Goal: Task Accomplishment & Management: Manage account settings

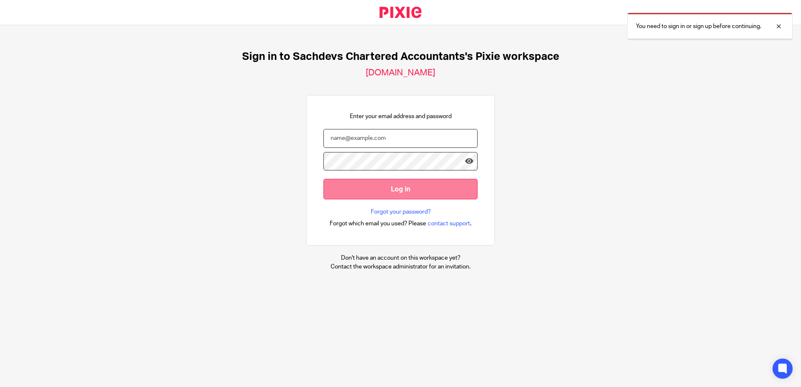
type input "sam@as1group.co.uk"
click at [362, 188] on input "Log in" at bounding box center [400, 189] width 154 height 21
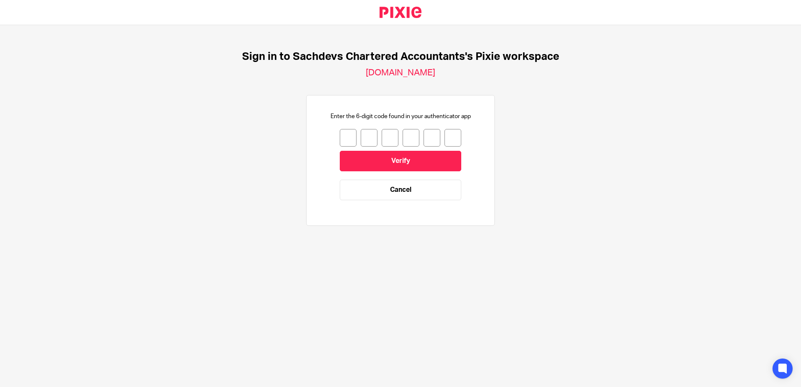
click at [340, 132] on input "number" at bounding box center [348, 138] width 17 height 18
type input "0"
type input "4"
type input "6"
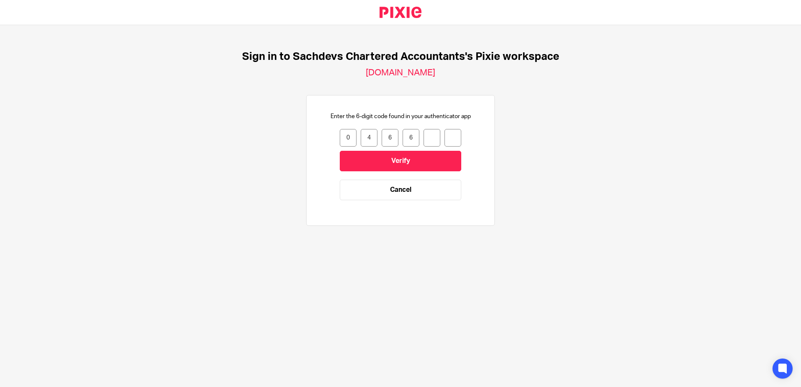
type input "0"
type input "8"
click at [363, 163] on input "Verify" at bounding box center [400, 161] width 121 height 21
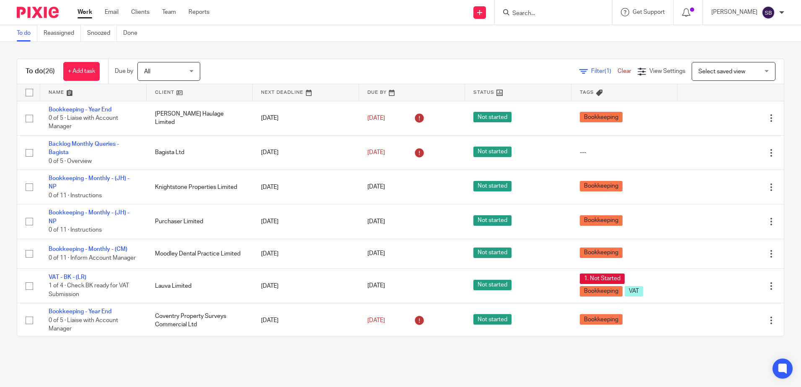
click at [555, 12] on input "Search" at bounding box center [548, 14] width 75 height 8
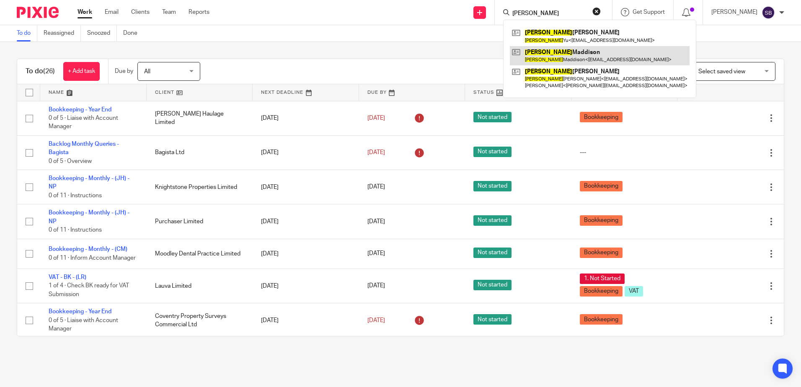
type input "[PERSON_NAME]"
click at [571, 57] on link at bounding box center [600, 55] width 180 height 19
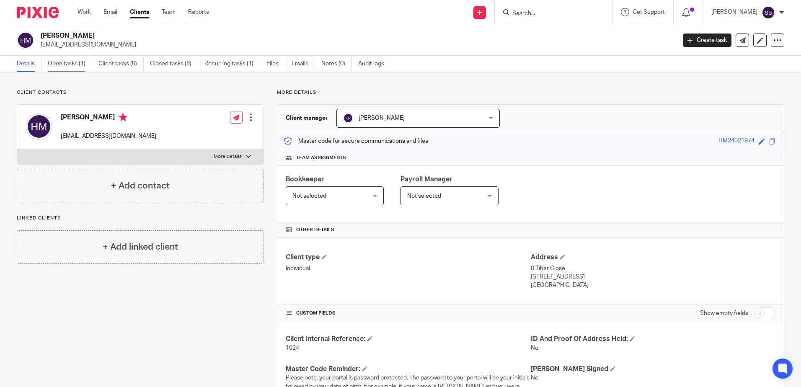
click at [65, 65] on link "Open tasks (1)" at bounding box center [70, 64] width 44 height 16
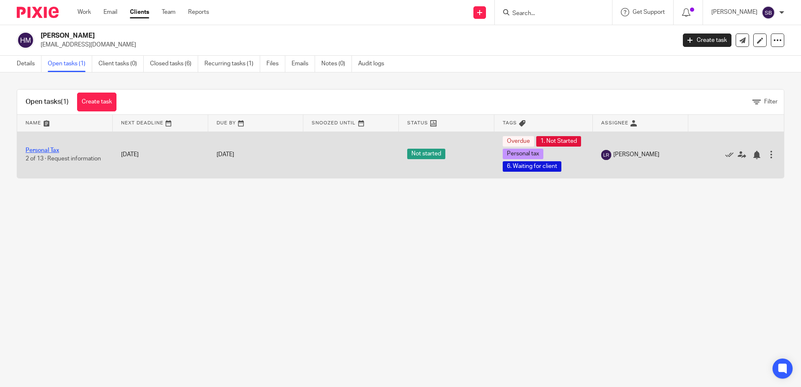
click at [49, 153] on link "Personal Tax" at bounding box center [43, 150] width 34 height 6
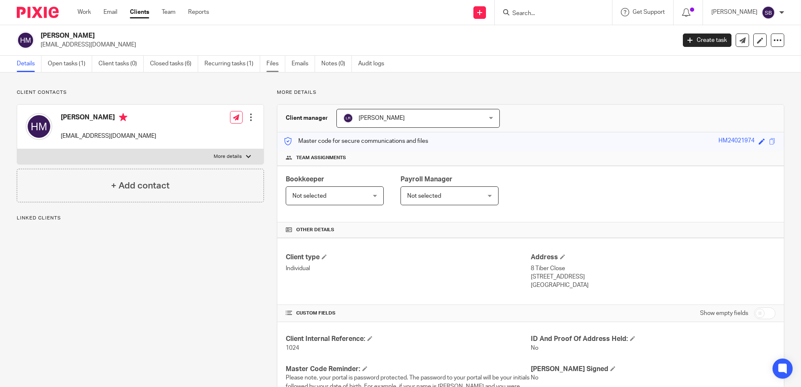
click at [269, 65] on link "Files" at bounding box center [275, 64] width 19 height 16
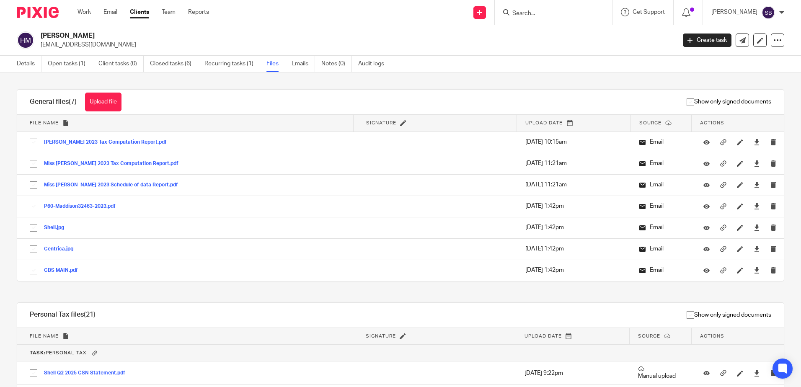
click at [566, 123] on icon at bounding box center [569, 123] width 6 height 6
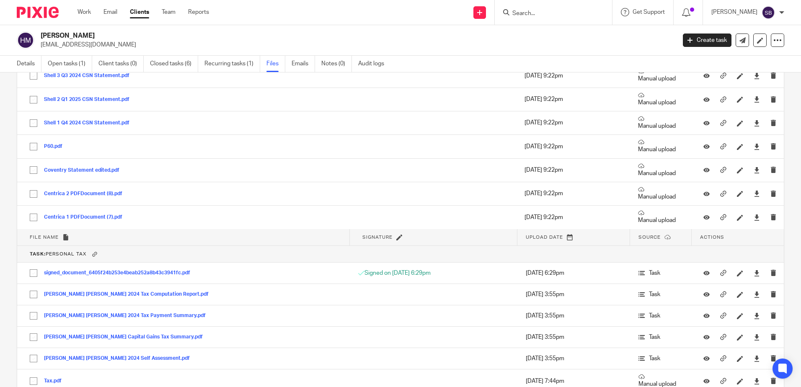
scroll to position [222, 0]
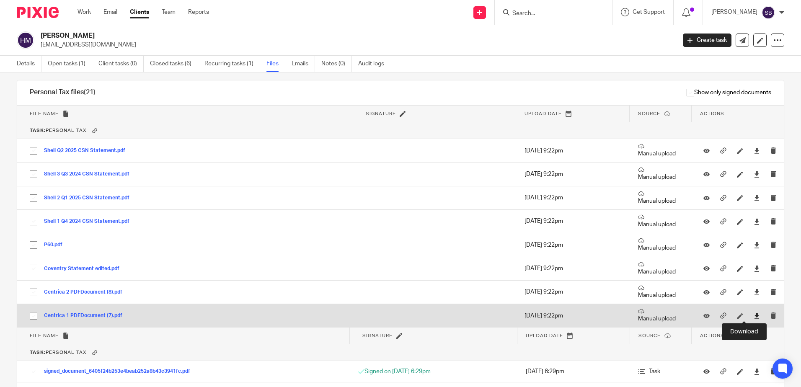
click at [754, 314] on icon at bounding box center [757, 316] width 6 height 6
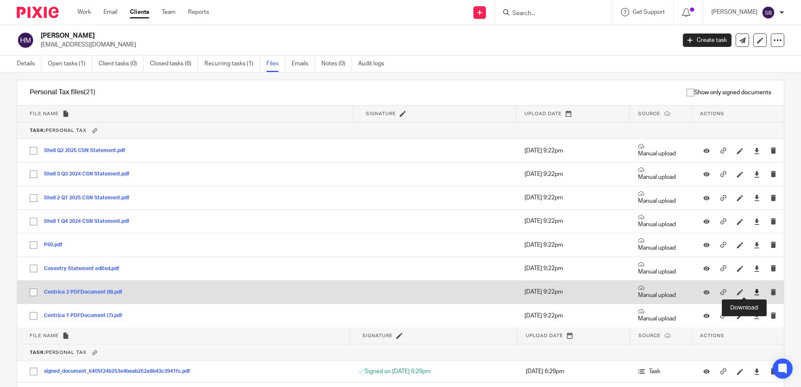
click at [754, 294] on icon at bounding box center [757, 292] width 6 height 6
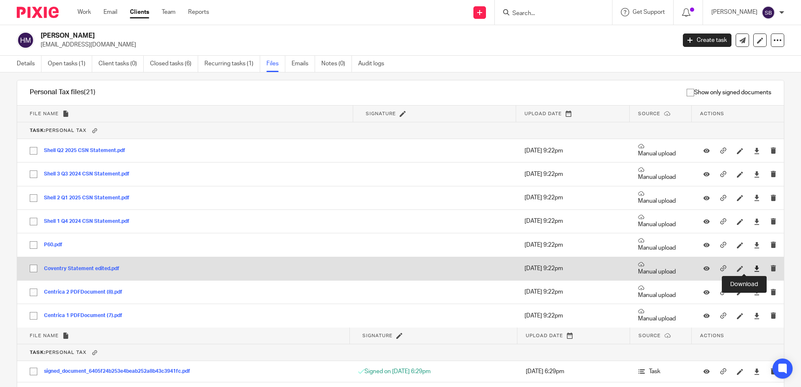
click at [754, 270] on icon at bounding box center [757, 269] width 6 height 6
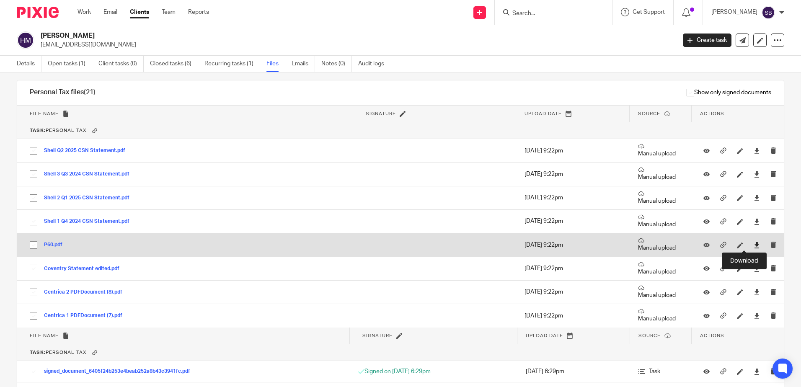
click at [754, 248] on icon at bounding box center [757, 245] width 6 height 6
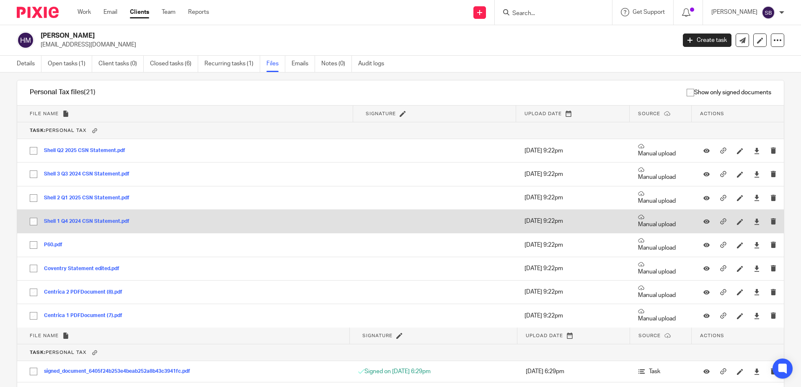
click at [750, 222] on div at bounding box center [756, 221] width 13 height 13
click at [754, 223] on icon at bounding box center [757, 222] width 6 height 6
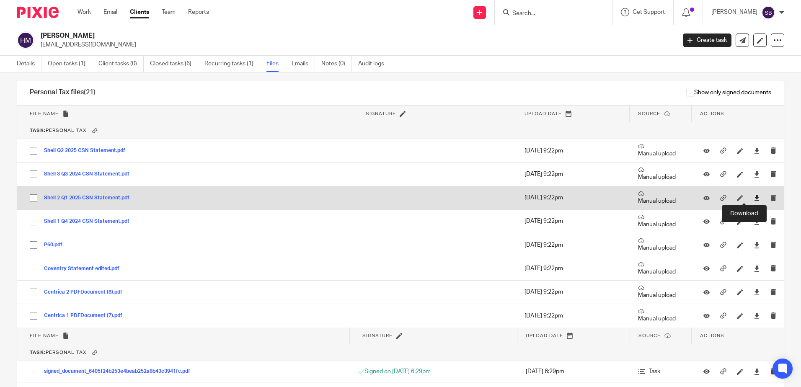
click at [754, 196] on icon at bounding box center [757, 198] width 6 height 6
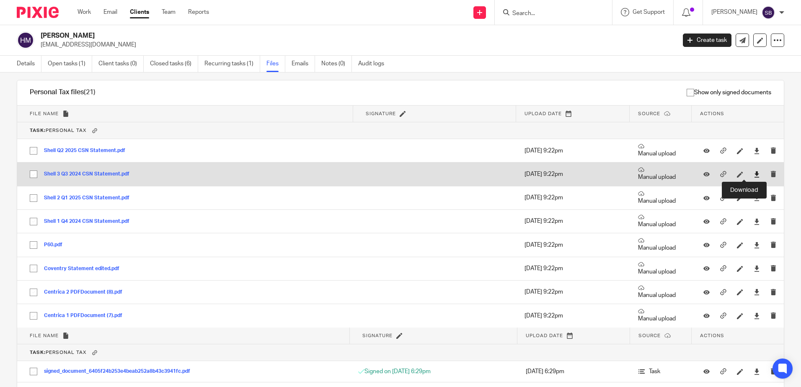
click at [754, 175] on icon at bounding box center [757, 174] width 6 height 6
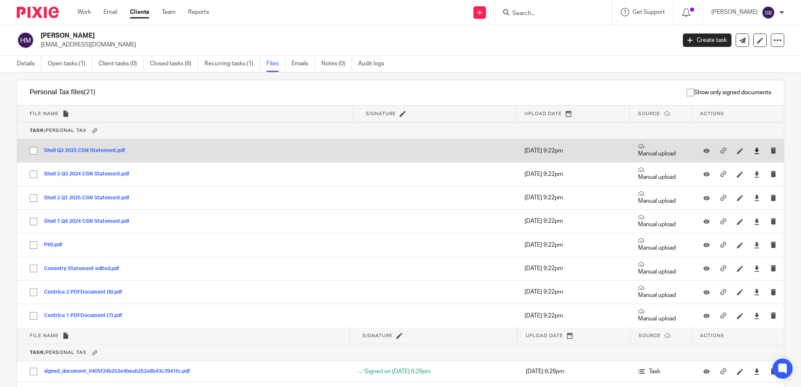
click at [754, 152] on icon at bounding box center [757, 151] width 6 height 6
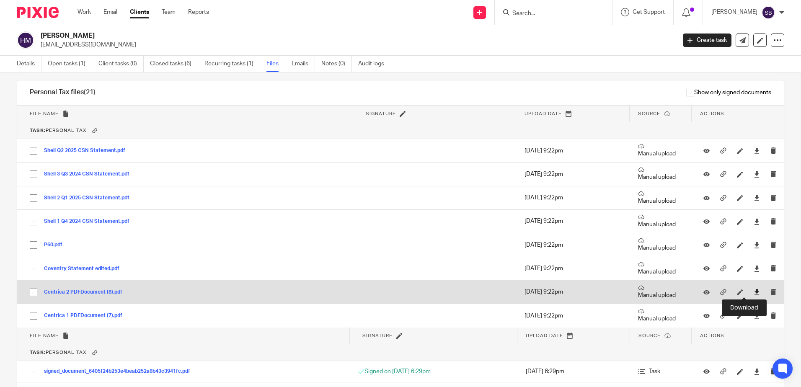
click at [754, 291] on icon at bounding box center [757, 292] width 6 height 6
click at [754, 289] on icon at bounding box center [757, 292] width 6 height 6
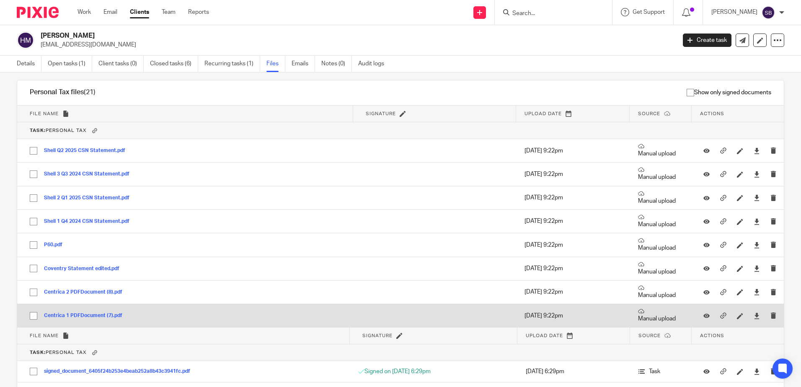
click at [32, 313] on input "checkbox" at bounding box center [34, 316] width 16 height 16
checkbox input "true"
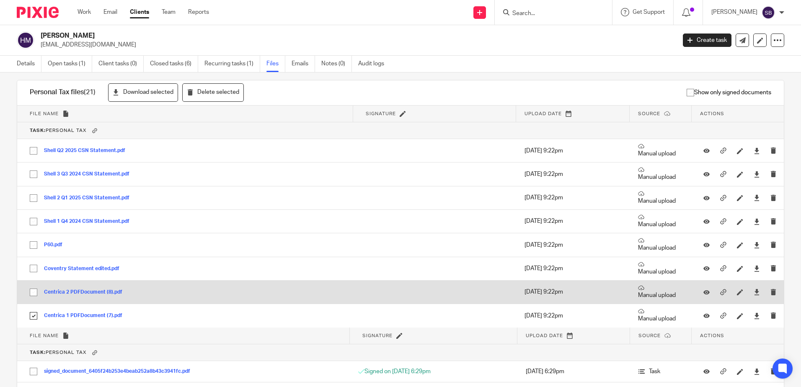
click at [32, 296] on input "checkbox" at bounding box center [34, 292] width 16 height 16
checkbox input "true"
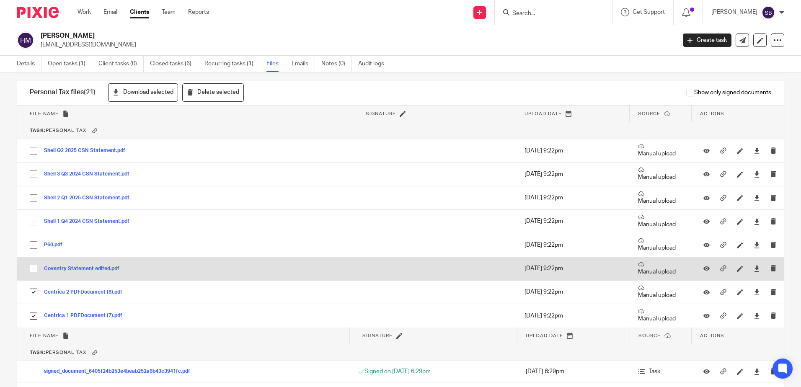
click at [34, 268] on input "checkbox" at bounding box center [34, 269] width 16 height 16
checkbox input "true"
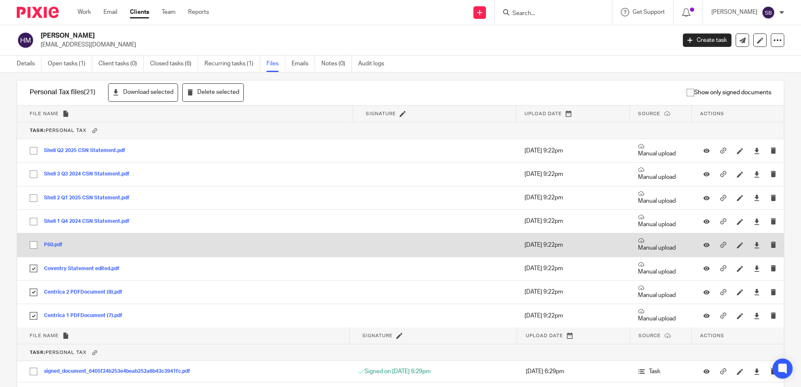
click at [32, 244] on input "checkbox" at bounding box center [34, 245] width 16 height 16
checkbox input "true"
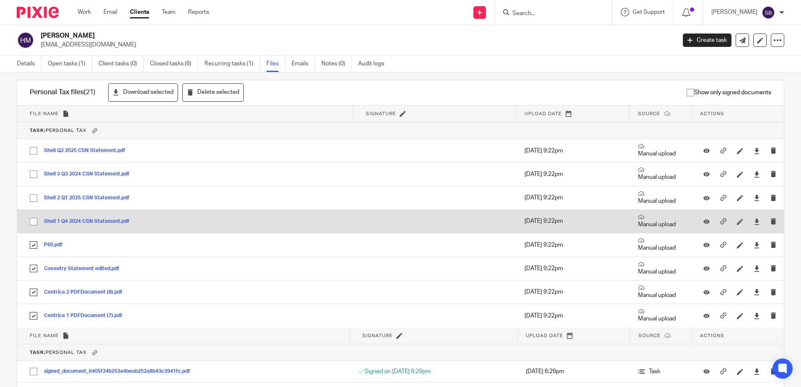
click at [34, 225] on input "checkbox" at bounding box center [34, 222] width 16 height 16
checkbox input "true"
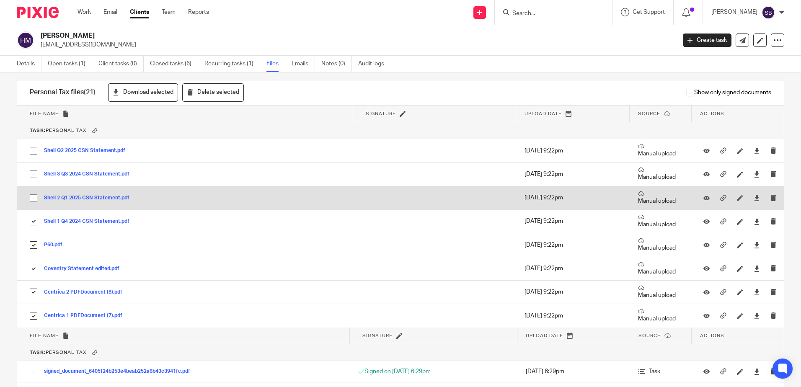
click at [32, 200] on input "checkbox" at bounding box center [34, 198] width 16 height 16
checkbox input "true"
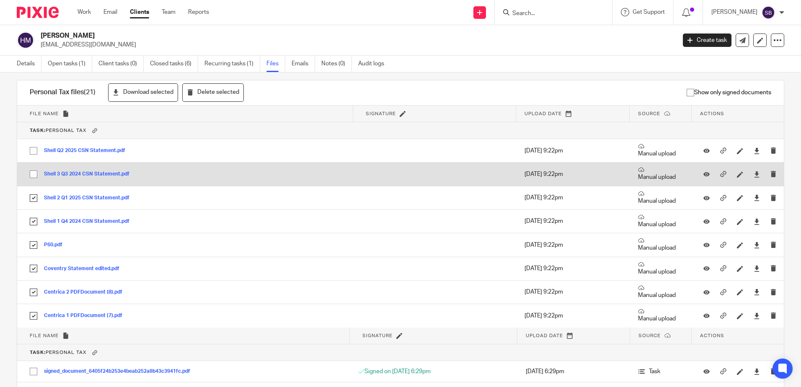
click at [34, 172] on input "checkbox" at bounding box center [34, 174] width 16 height 16
checkbox input "true"
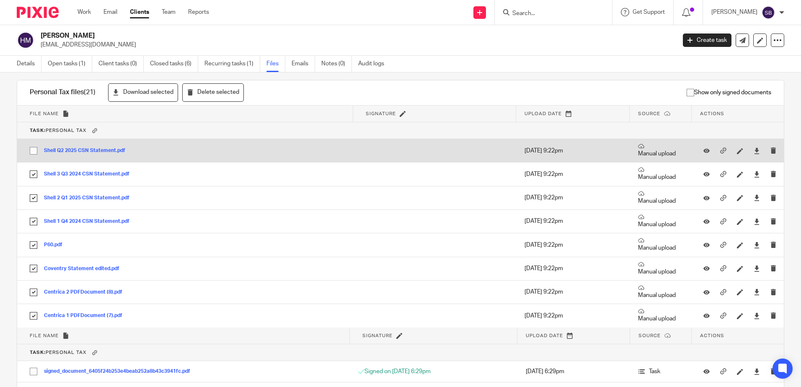
click at [30, 150] on input "checkbox" at bounding box center [34, 151] width 16 height 16
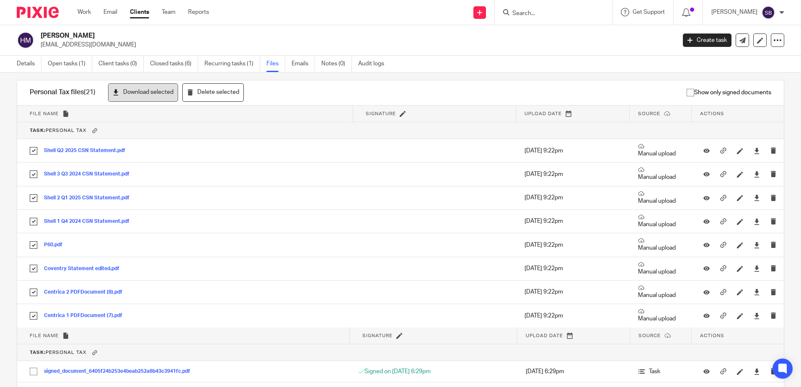
click at [152, 92] on button "Download selected" at bounding box center [143, 92] width 70 height 19
click at [514, 59] on div "Details Open tasks (1) Client tasks (0) Closed tasks (6) Recurring tasks (1) Fi…" at bounding box center [400, 64] width 801 height 17
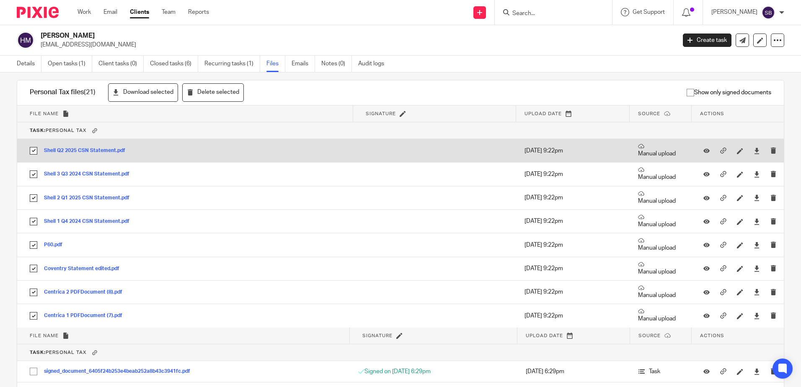
click at [31, 151] on input "checkbox" at bounding box center [34, 151] width 16 height 16
checkbox input "false"
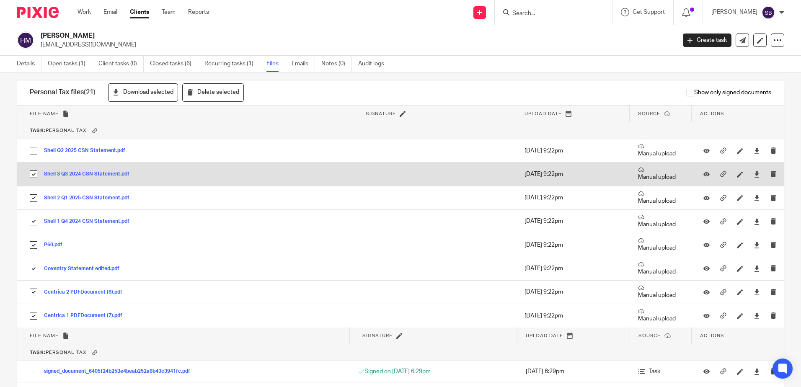
click at [31, 173] on input "checkbox" at bounding box center [34, 174] width 16 height 16
checkbox input "false"
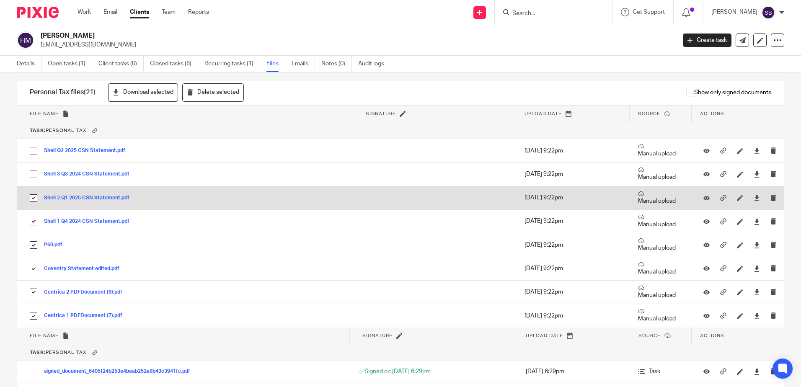
click at [33, 196] on input "checkbox" at bounding box center [34, 198] width 16 height 16
checkbox input "false"
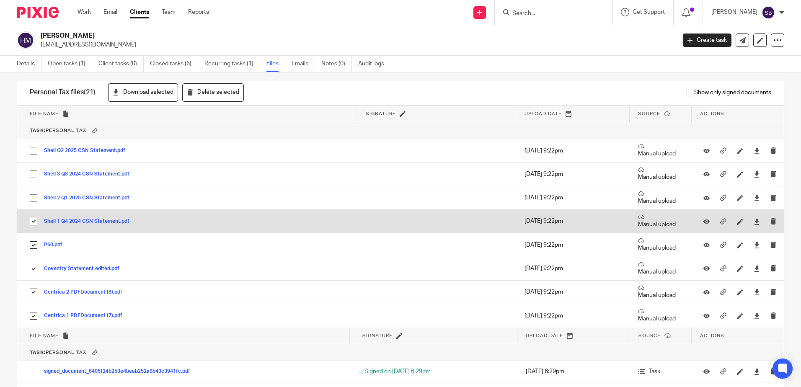
click at [36, 214] on input "checkbox" at bounding box center [34, 222] width 16 height 16
checkbox input "false"
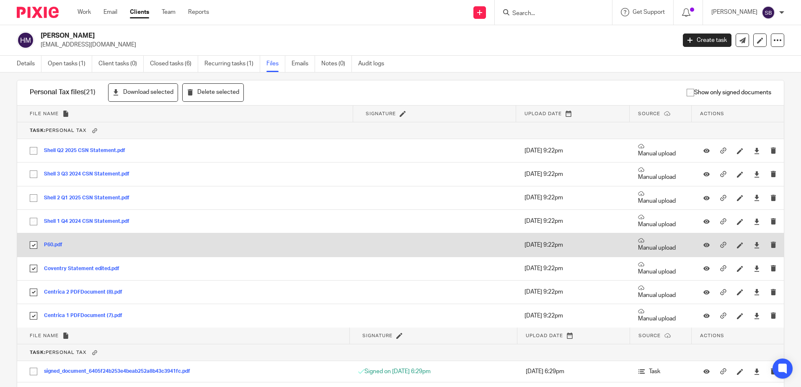
click at [34, 236] on td "P60.pdf P60 Save" at bounding box center [185, 244] width 336 height 23
click at [34, 247] on input "checkbox" at bounding box center [34, 245] width 16 height 16
checkbox input "false"
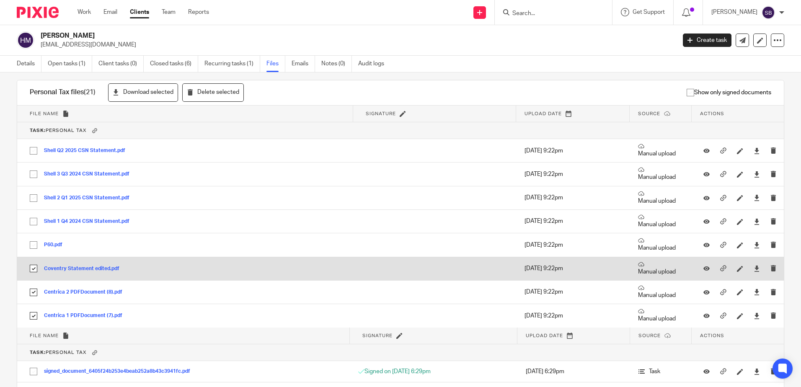
click at [38, 267] on input "checkbox" at bounding box center [34, 269] width 16 height 16
checkbox input "false"
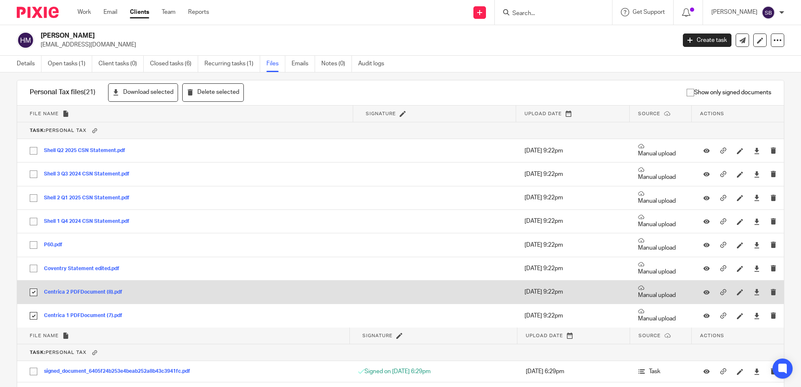
click at [32, 291] on input "checkbox" at bounding box center [34, 292] width 16 height 16
checkbox input "false"
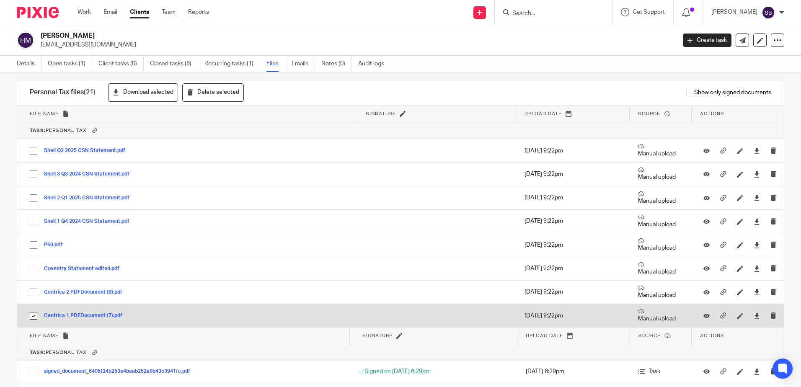
click at [34, 310] on input "checkbox" at bounding box center [34, 316] width 16 height 16
checkbox input "false"
click at [754, 313] on icon at bounding box center [757, 316] width 6 height 6
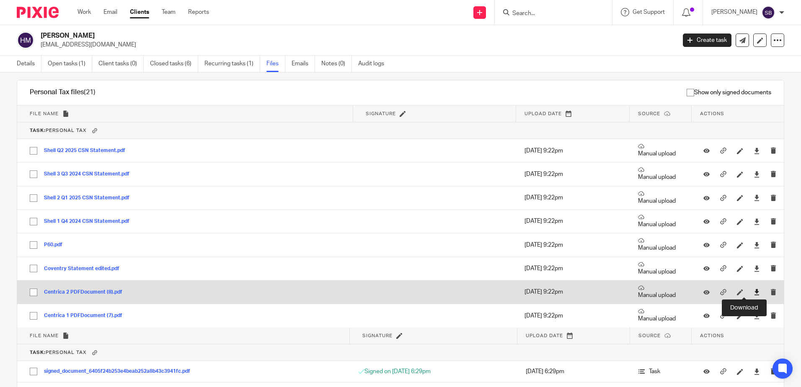
click at [754, 293] on icon at bounding box center [757, 292] width 6 height 6
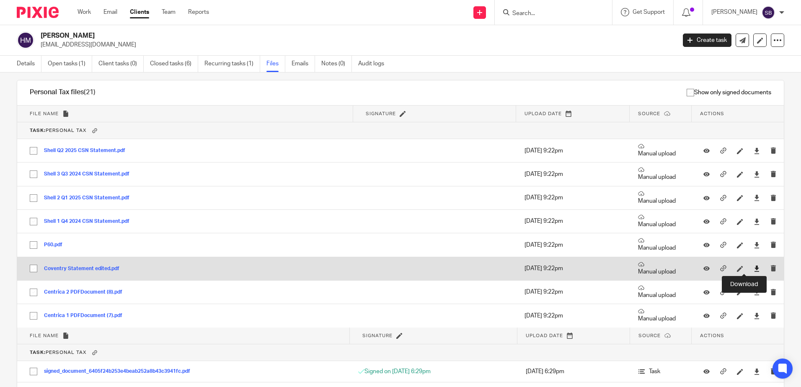
click at [754, 272] on icon at bounding box center [757, 269] width 6 height 6
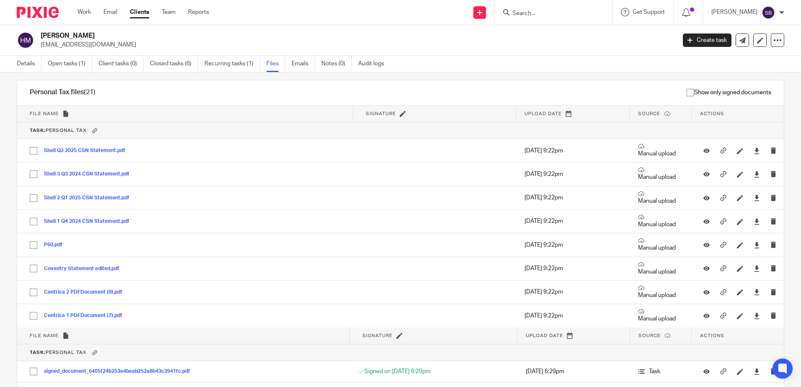
click at [777, 266] on div "Upload file Drag & Drop your files, or click here Files uploading... General fi…" at bounding box center [400, 229] width 801 height 315
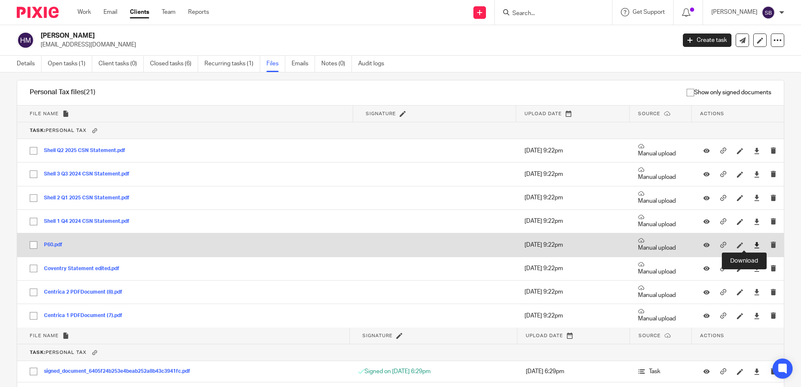
click at [754, 244] on icon at bounding box center [757, 245] width 6 height 6
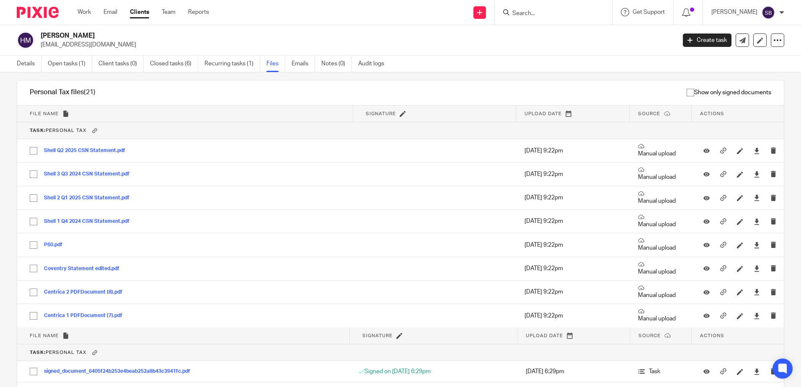
click at [778, 245] on div "Upload file Drag & Drop your files, or click here Files uploading... General fi…" at bounding box center [400, 229] width 801 height 315
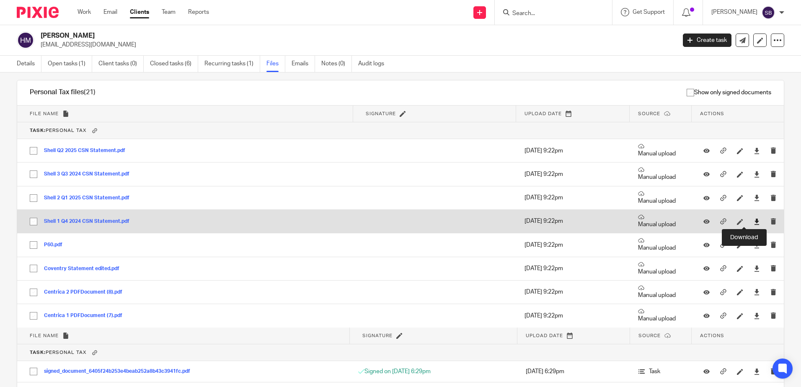
click at [754, 225] on icon at bounding box center [757, 222] width 6 height 6
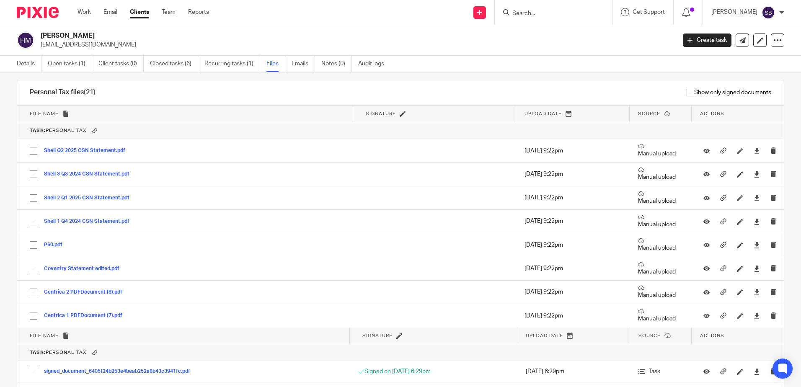
click at [776, 226] on div "Upload file Drag & Drop your files, or click here Files uploading... General fi…" at bounding box center [400, 229] width 801 height 315
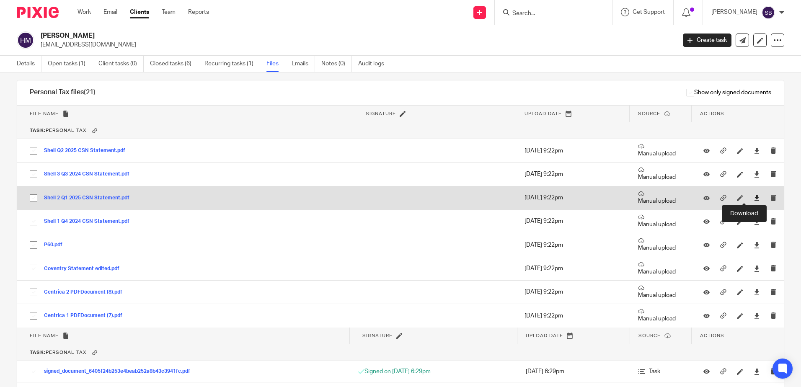
click at [754, 198] on icon at bounding box center [757, 198] width 6 height 6
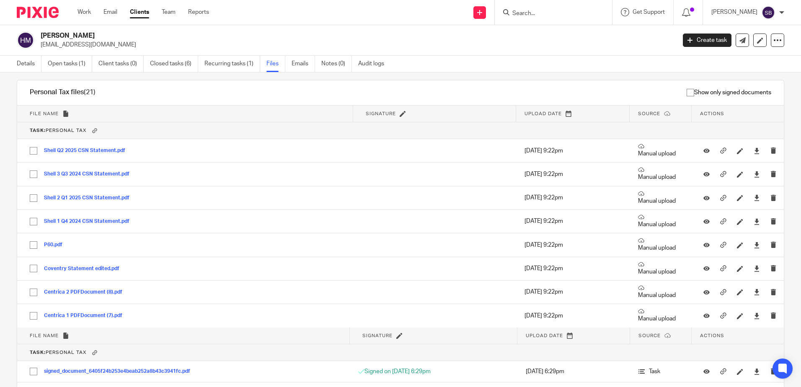
click at [779, 202] on div "Upload file Drag & Drop your files, or click here Files uploading... General fi…" at bounding box center [400, 229] width 801 height 315
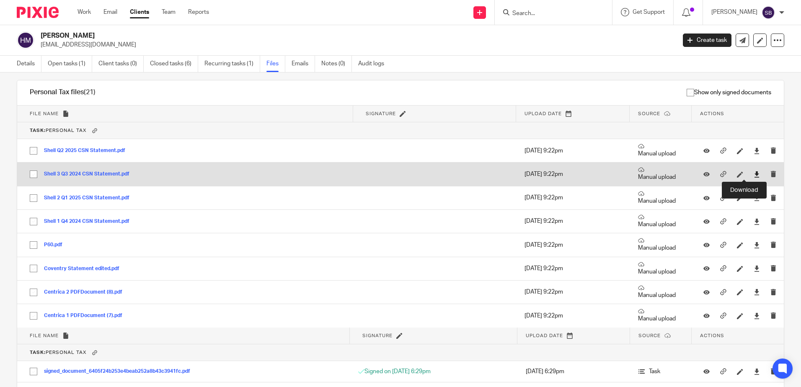
click at [754, 176] on icon at bounding box center [757, 174] width 6 height 6
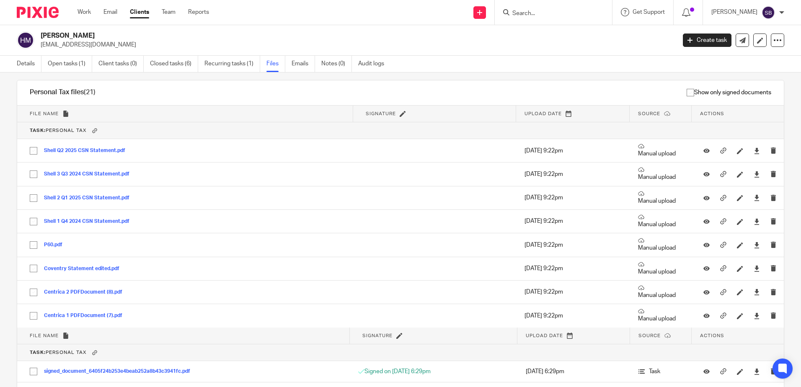
click at [779, 187] on div "Upload file Drag & Drop your files, or click here Files uploading... General fi…" at bounding box center [400, 229] width 801 height 315
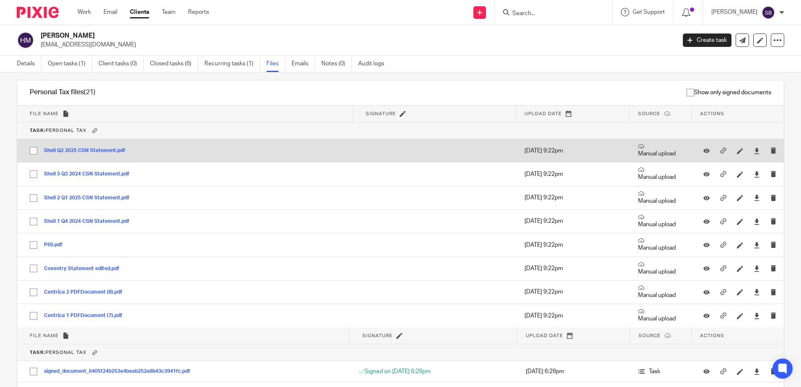
click at [754, 153] on div at bounding box center [760, 150] width 13 height 9
click at [754, 152] on icon at bounding box center [757, 151] width 6 height 6
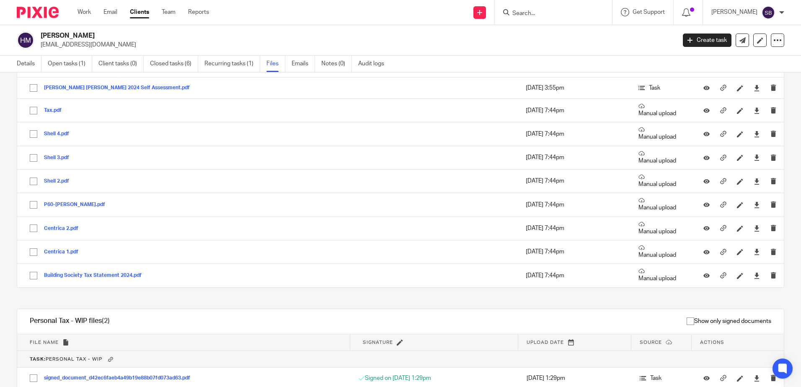
scroll to position [599, 0]
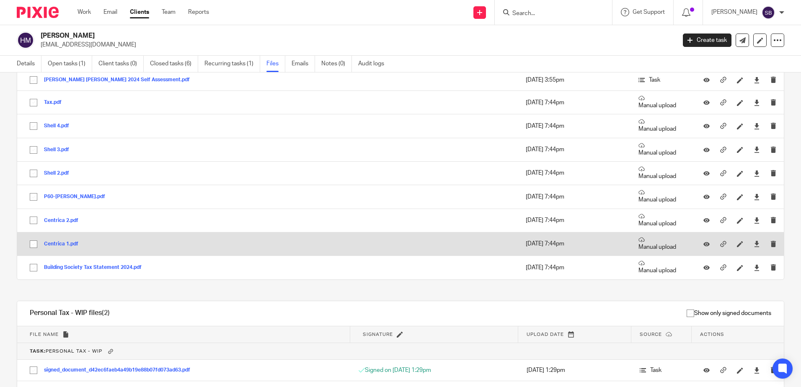
click at [65, 241] on button "Centrica 1.pdf" at bounding box center [64, 244] width 41 height 6
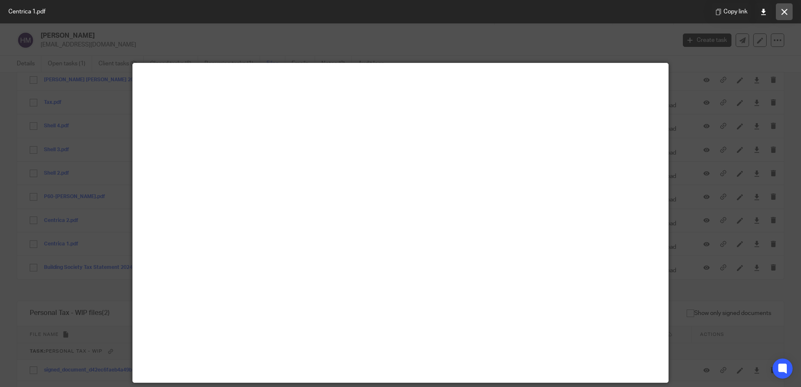
click at [782, 13] on icon at bounding box center [784, 12] width 6 height 6
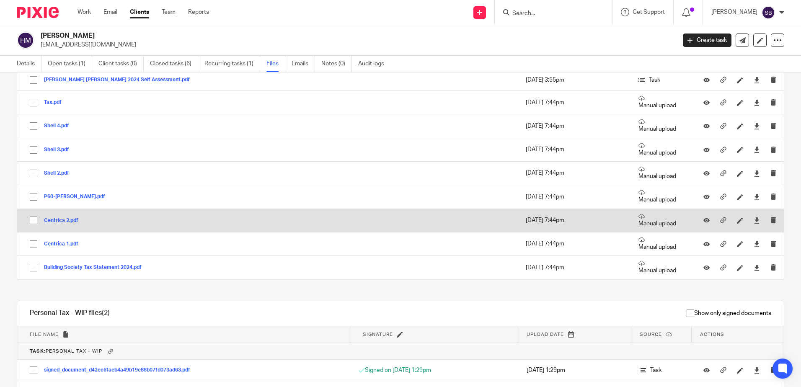
click at [58, 220] on button "Centrica 2.pdf" at bounding box center [64, 221] width 41 height 6
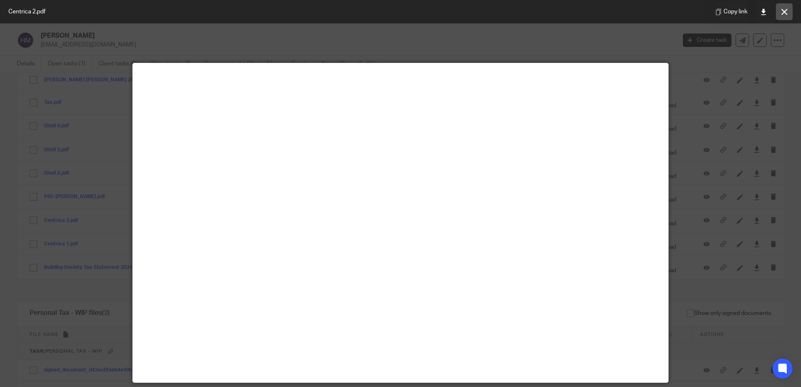
click at [785, 11] on icon at bounding box center [784, 12] width 6 height 6
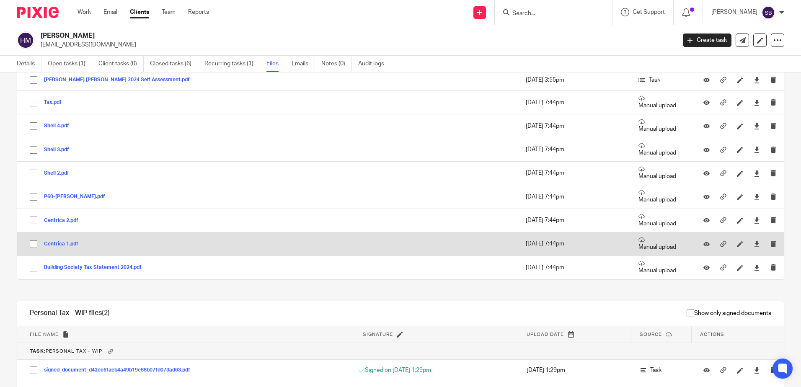
click at [58, 242] on button "Centrica 1.pdf" at bounding box center [64, 244] width 41 height 6
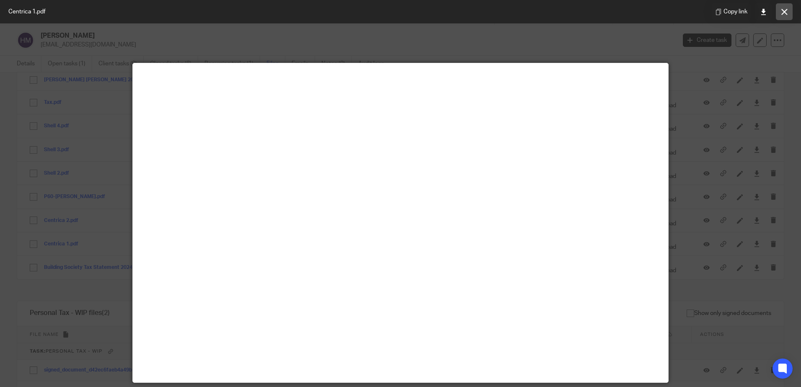
click at [790, 13] on button at bounding box center [784, 11] width 17 height 17
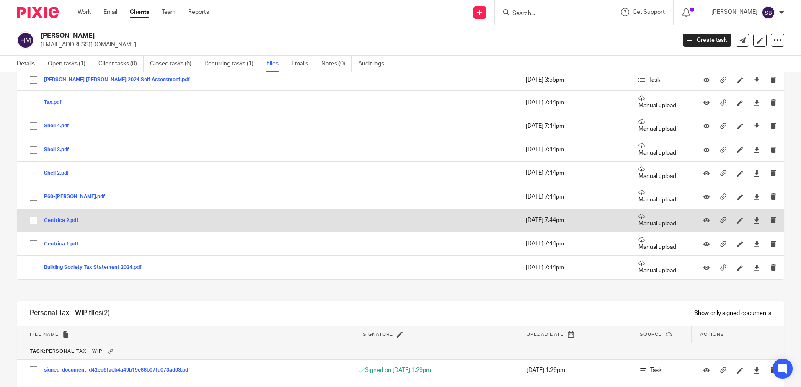
click at [66, 220] on button "Centrica 2.pdf" at bounding box center [64, 221] width 41 height 6
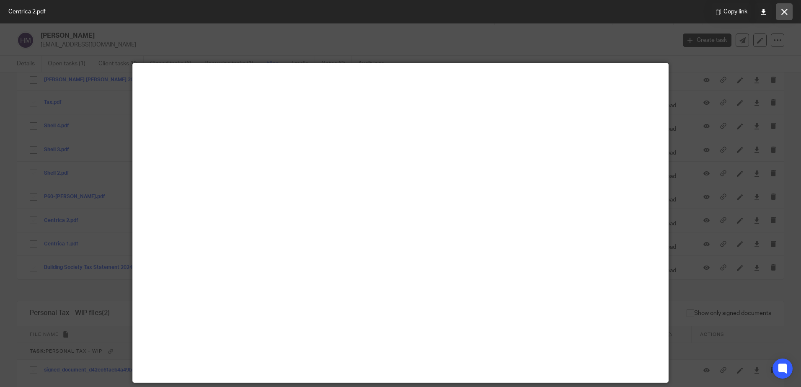
click at [783, 11] on icon at bounding box center [784, 12] width 6 height 6
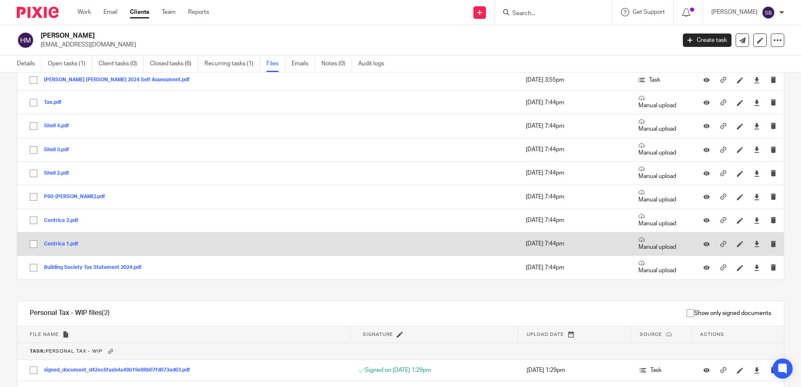
click at [61, 242] on button "Centrica 1.pdf" at bounding box center [64, 244] width 41 height 6
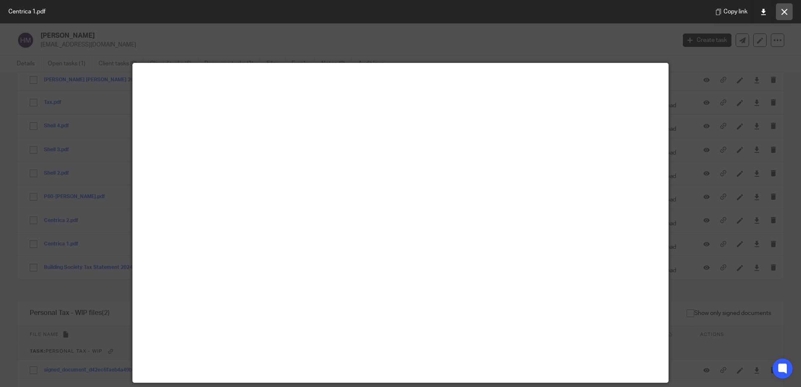
click at [783, 12] on icon at bounding box center [784, 12] width 6 height 6
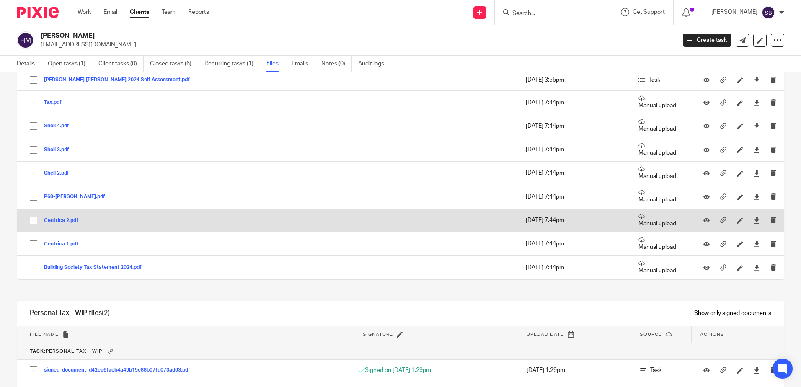
click at [71, 220] on button "Centrica 2.pdf" at bounding box center [64, 221] width 41 height 6
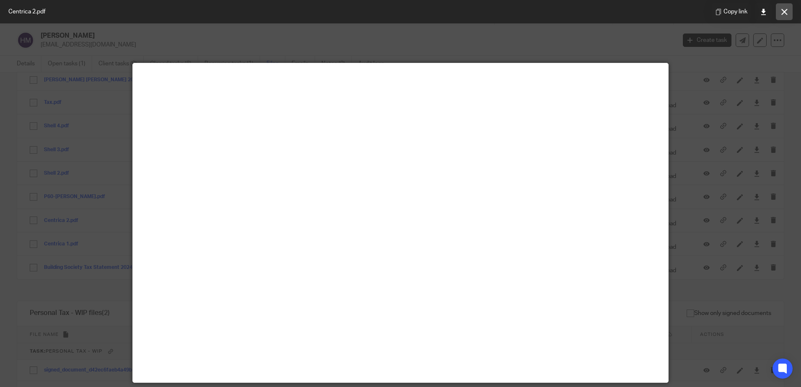
click at [783, 13] on icon at bounding box center [784, 12] width 6 height 6
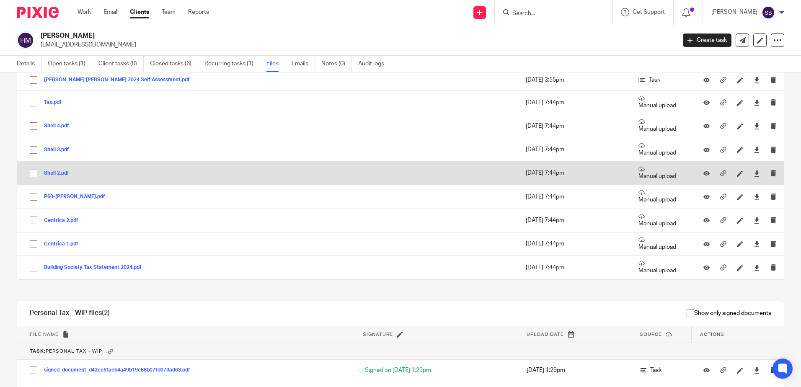
click at [59, 170] on button "Shell 2.pdf" at bounding box center [59, 173] width 31 height 6
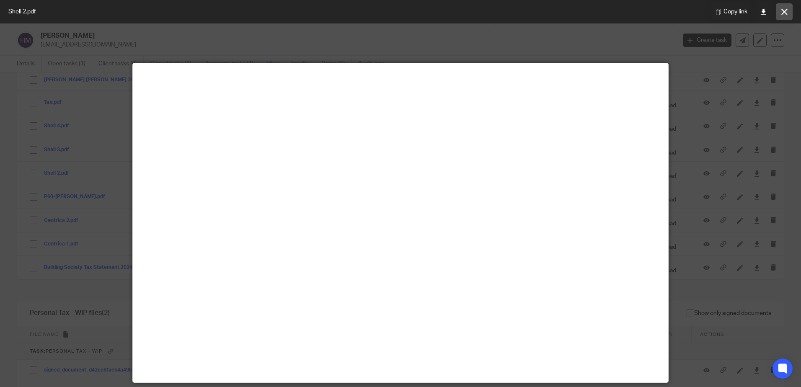
click at [782, 13] on icon at bounding box center [784, 12] width 6 height 6
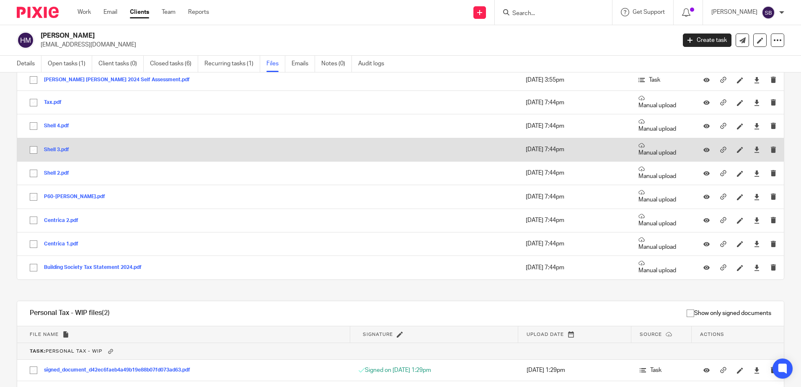
click at [59, 150] on button "Shell 3.pdf" at bounding box center [59, 150] width 31 height 6
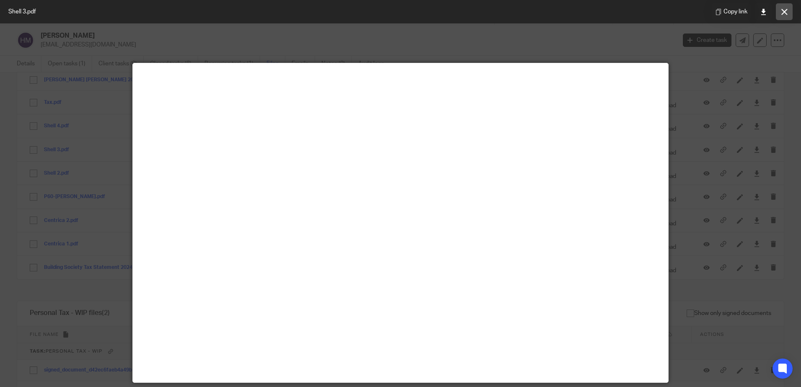
click at [781, 13] on icon at bounding box center [784, 12] width 6 height 6
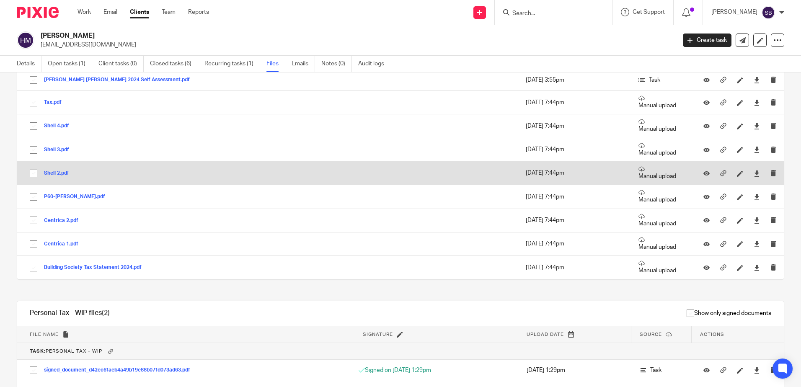
click at [57, 170] on div "Shell 2.pdf" at bounding box center [59, 173] width 31 height 8
click at [57, 171] on button "Shell 2.pdf" at bounding box center [59, 173] width 31 height 6
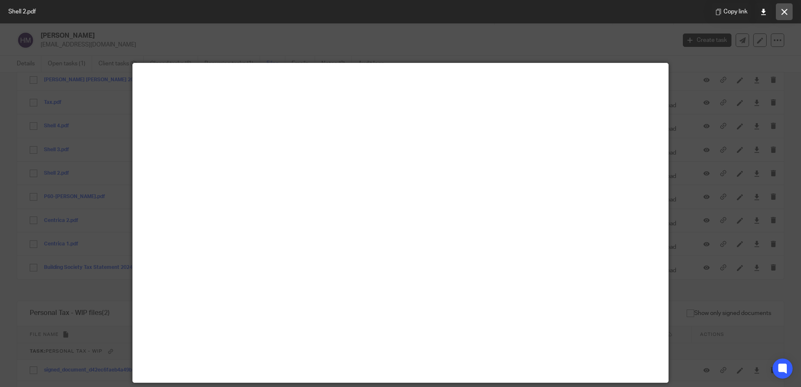
click at [785, 9] on icon at bounding box center [784, 12] width 6 height 6
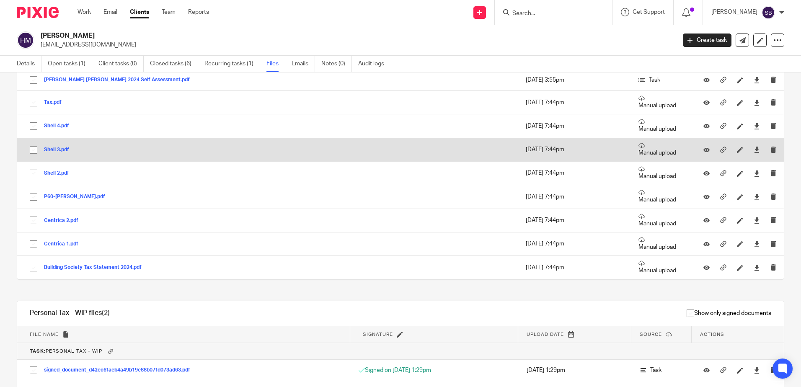
click at [50, 147] on button "Shell 3.pdf" at bounding box center [59, 150] width 31 height 6
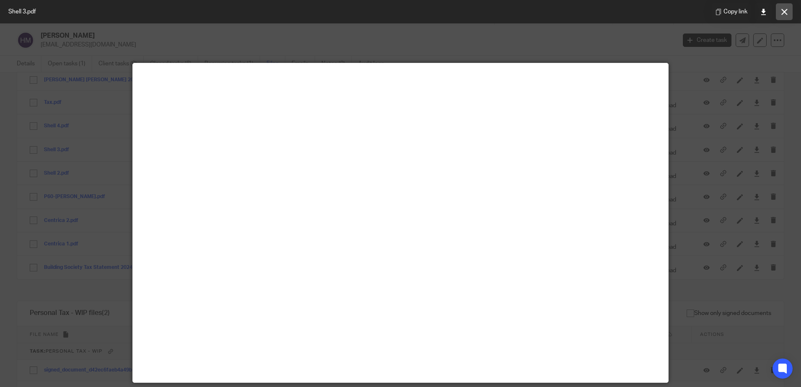
click at [781, 16] on button at bounding box center [784, 11] width 17 height 17
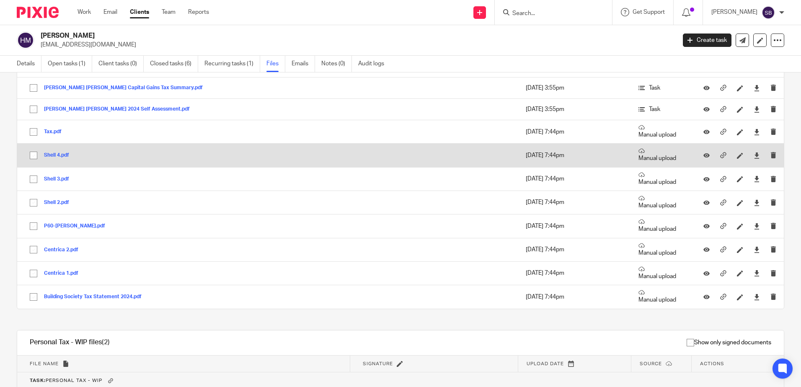
scroll to position [558, 0]
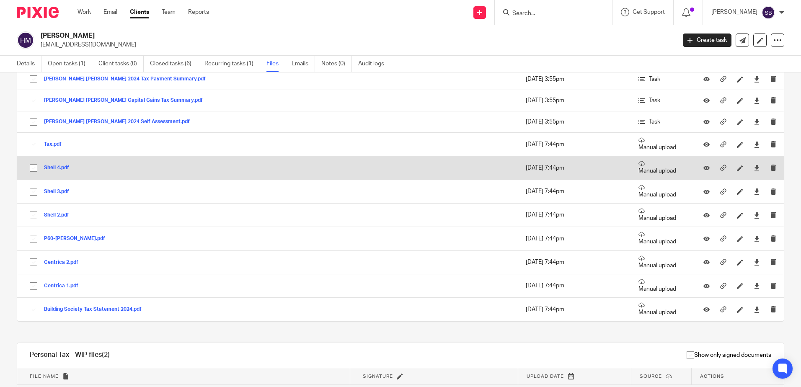
click at [49, 168] on button "Shell 4.pdf" at bounding box center [59, 168] width 31 height 6
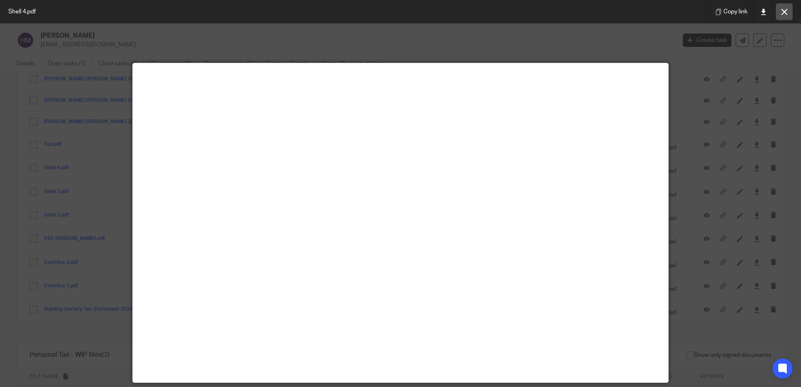
click at [788, 17] on button at bounding box center [784, 11] width 17 height 17
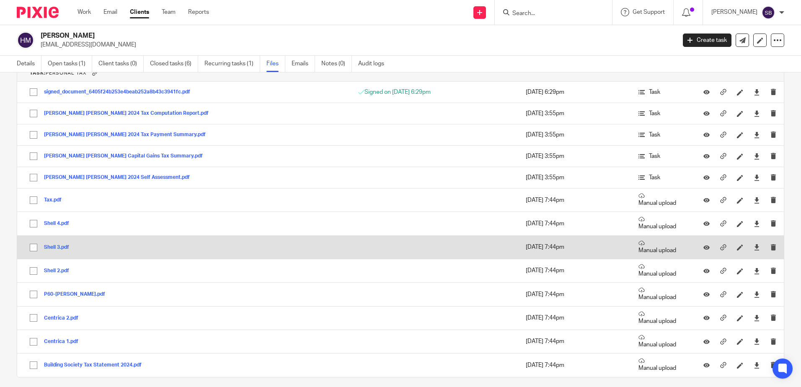
scroll to position [474, 0]
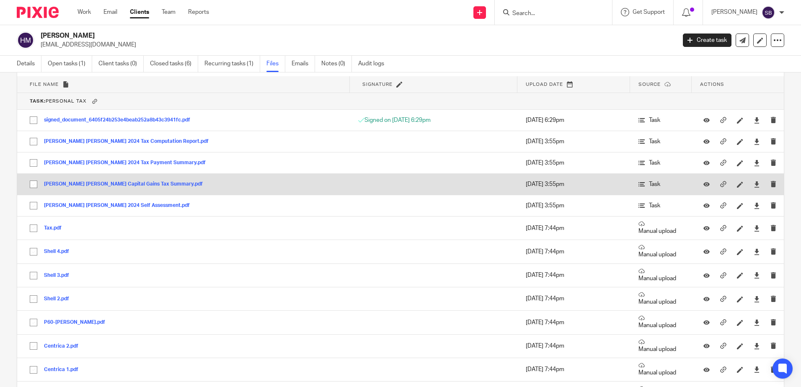
click at [90, 184] on button "Maddison Helen Lorraine Capital Gains Tax Summary.pdf" at bounding box center [126, 184] width 165 height 6
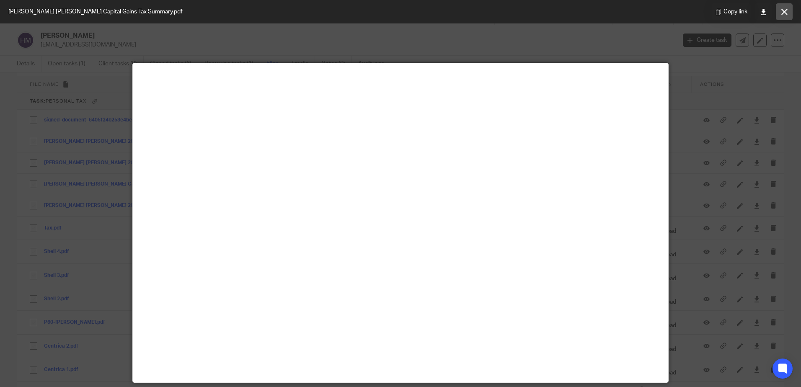
click at [784, 5] on button at bounding box center [784, 11] width 17 height 17
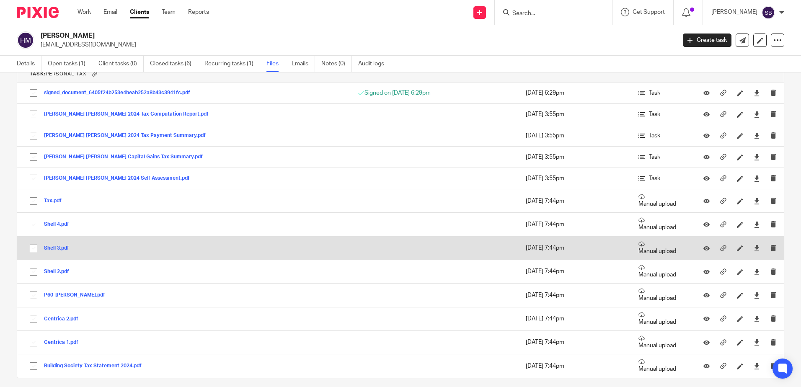
scroll to position [516, 0]
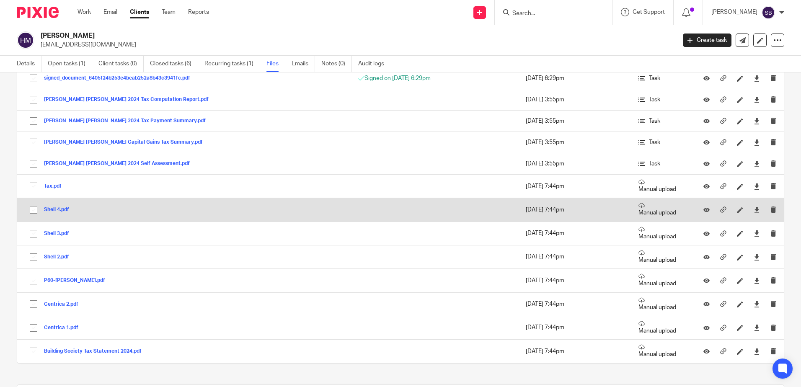
click at [52, 209] on button "Shell 4.pdf" at bounding box center [59, 210] width 31 height 6
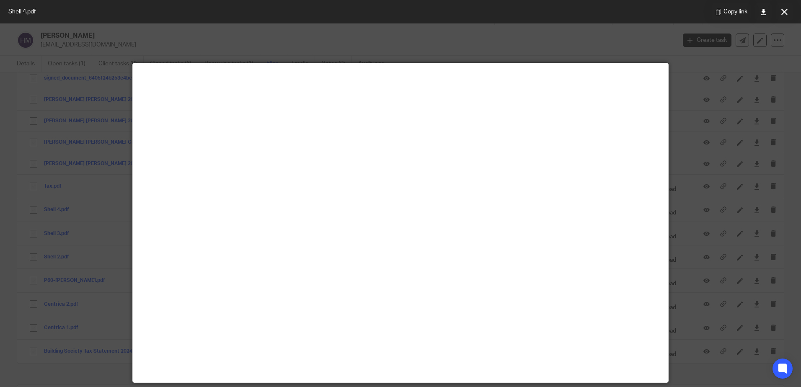
click at [782, 15] on icon at bounding box center [784, 12] width 6 height 6
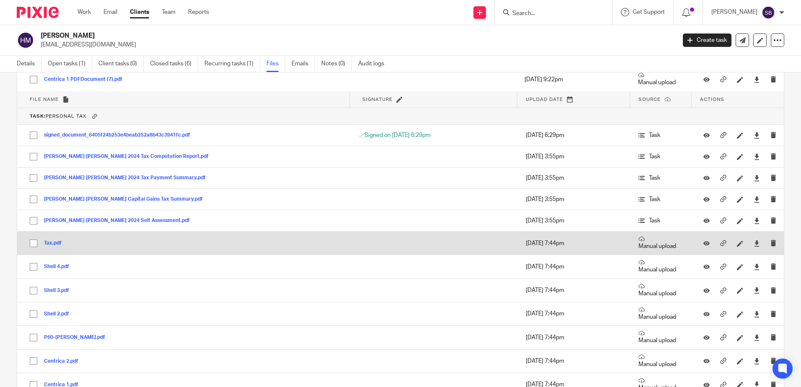
scroll to position [432, 0]
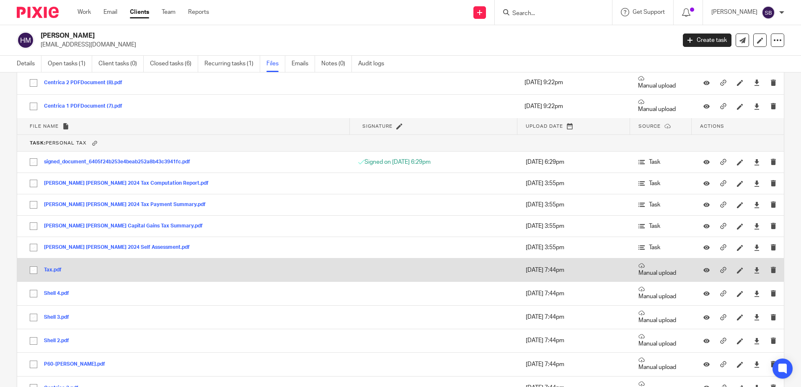
click at [51, 270] on button "Tax.pdf" at bounding box center [56, 270] width 24 height 6
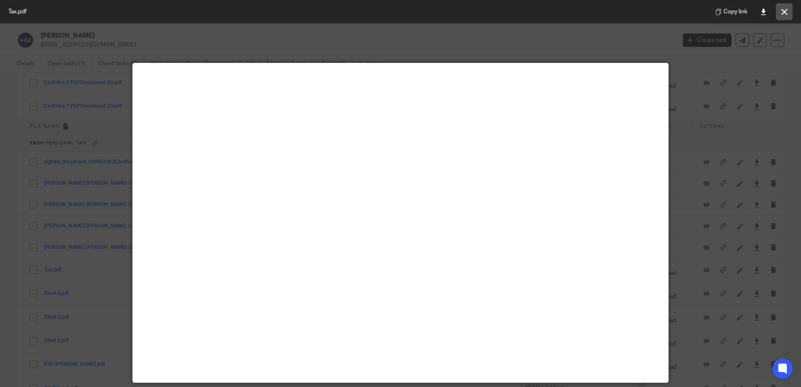
click at [785, 16] on button at bounding box center [784, 11] width 17 height 17
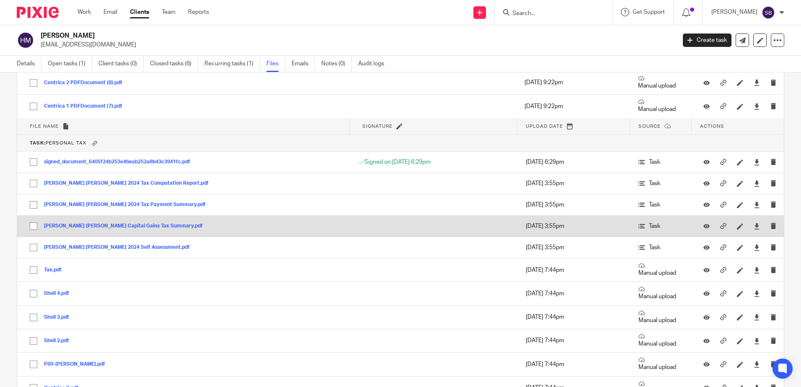
click at [84, 226] on button "Maddison Helen Lorraine Capital Gains Tax Summary.pdf" at bounding box center [126, 226] width 165 height 6
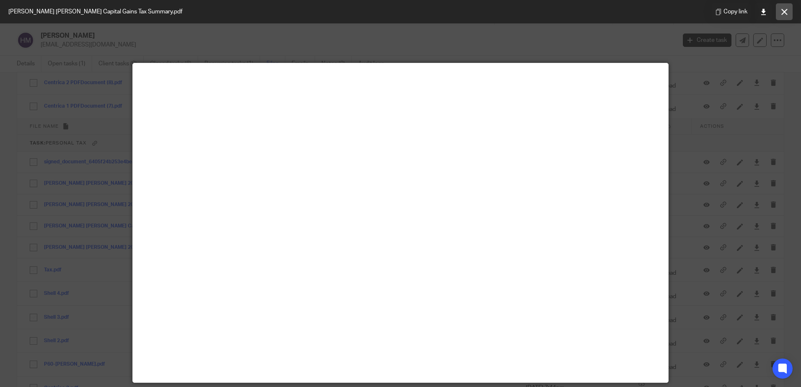
click at [790, 12] on button at bounding box center [784, 11] width 17 height 17
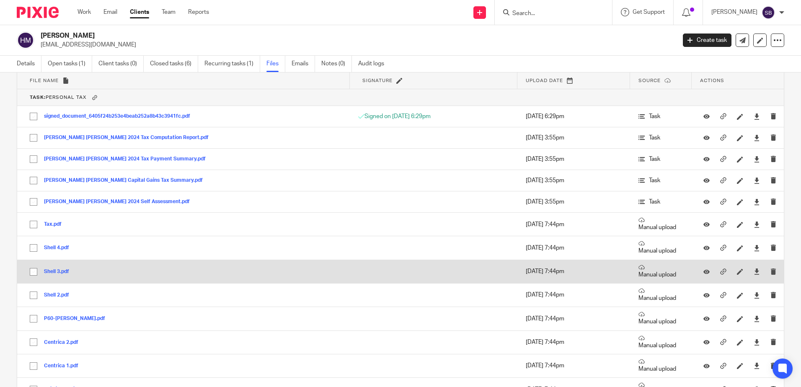
scroll to position [516, 0]
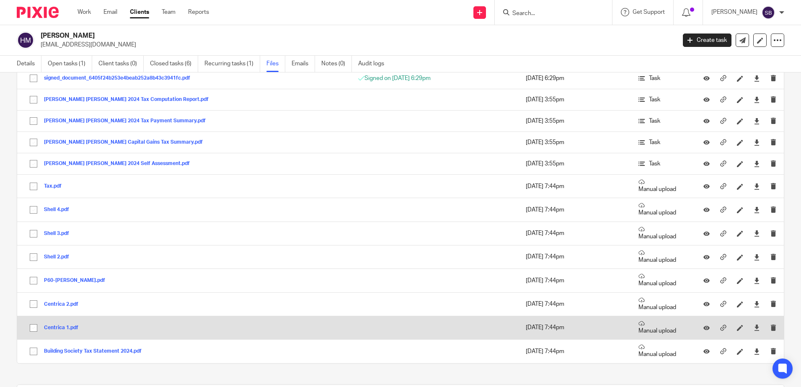
click at [65, 328] on button "Centrica 1.pdf" at bounding box center [64, 328] width 41 height 6
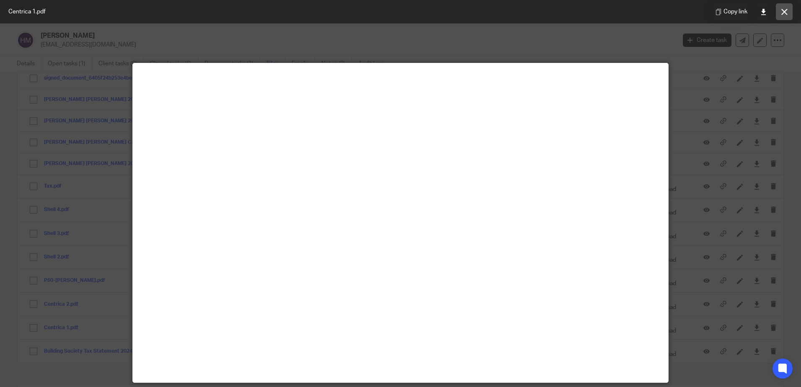
click at [784, 15] on button at bounding box center [784, 11] width 17 height 17
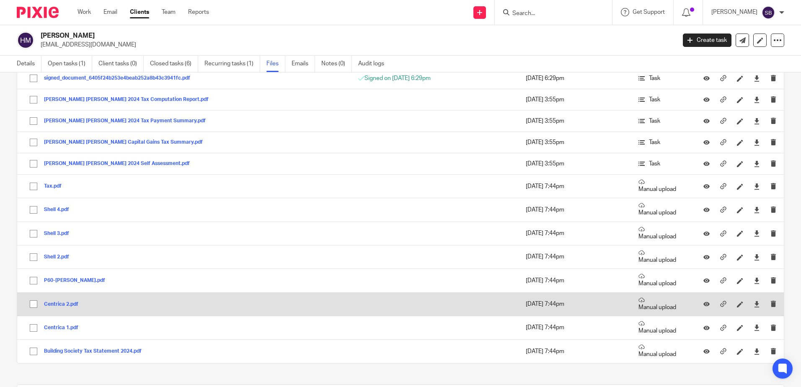
click at [69, 306] on button "Centrica 2.pdf" at bounding box center [64, 305] width 41 height 6
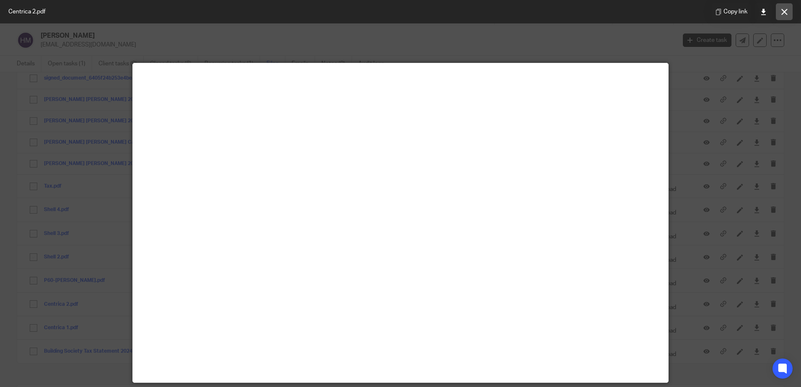
click at [784, 17] on button at bounding box center [784, 11] width 17 height 17
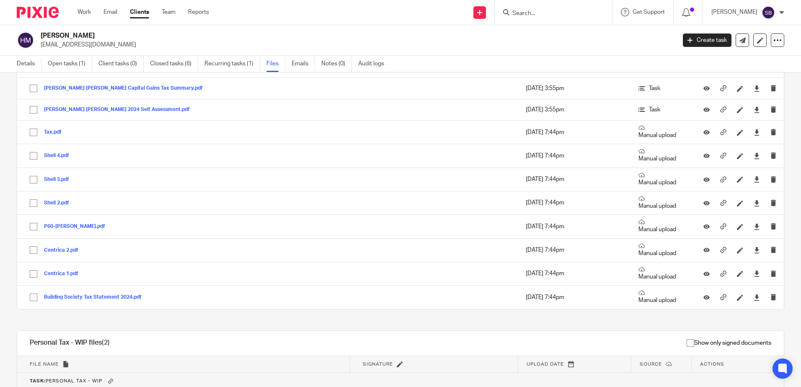
scroll to position [599, 0]
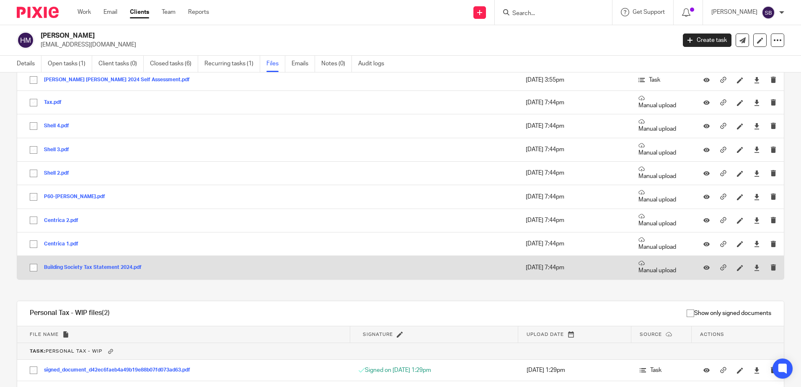
click at [131, 268] on button "Building Society Tax Statement 2024.pdf" at bounding box center [96, 268] width 104 height 6
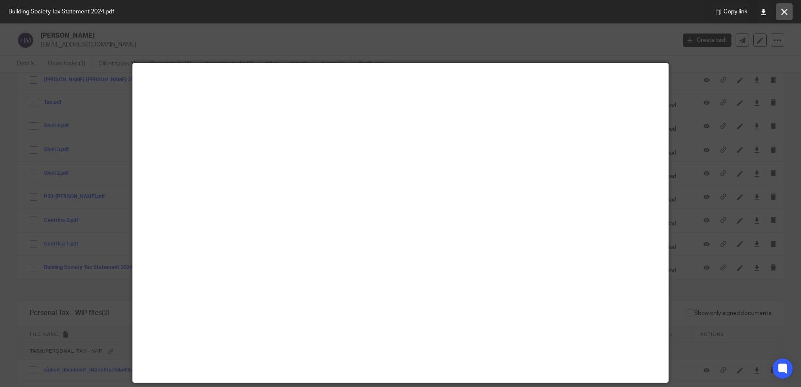
click at [782, 11] on icon at bounding box center [784, 12] width 6 height 6
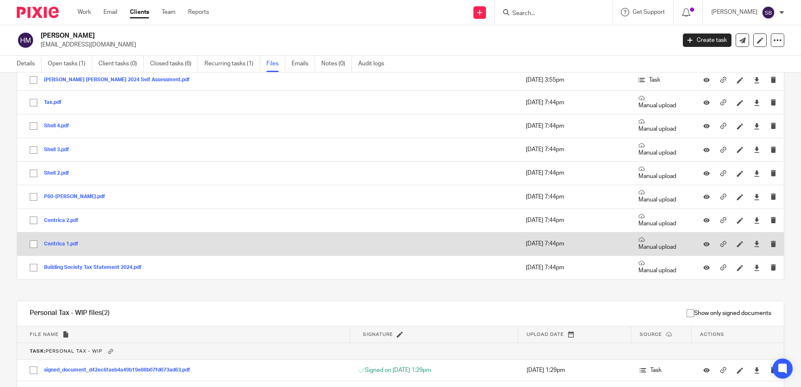
click at [65, 242] on button "Centrica 1.pdf" at bounding box center [64, 244] width 41 height 6
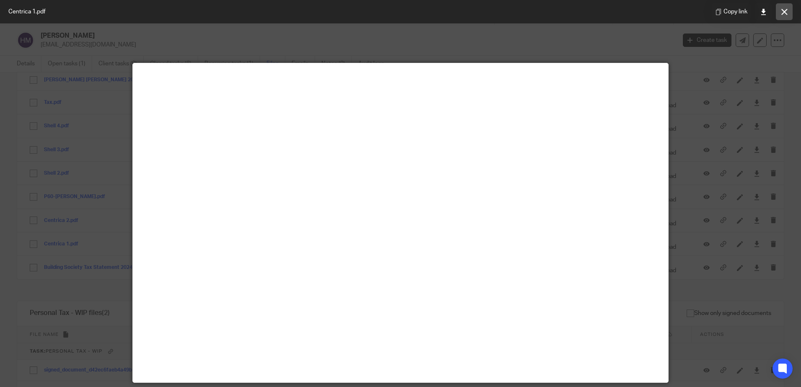
click at [783, 15] on button at bounding box center [784, 11] width 17 height 17
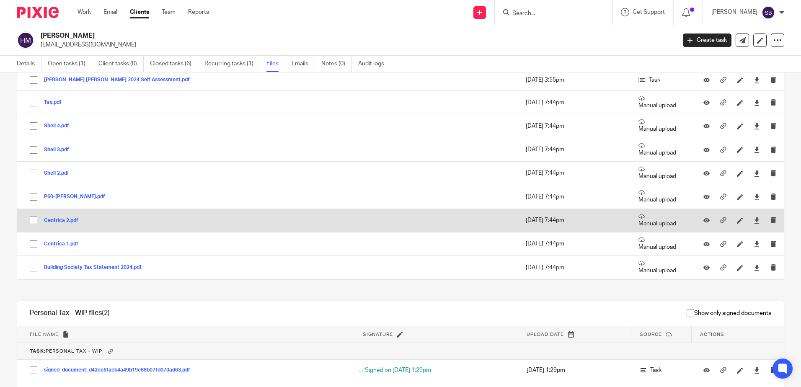
click at [60, 219] on button "Centrica 2.pdf" at bounding box center [64, 221] width 41 height 6
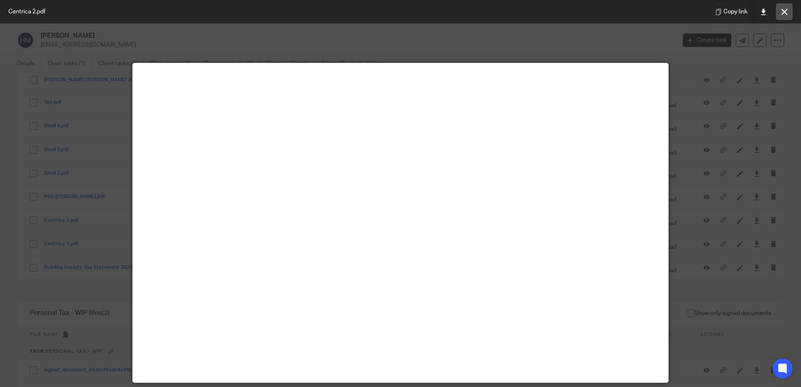
click at [787, 8] on button at bounding box center [784, 11] width 17 height 17
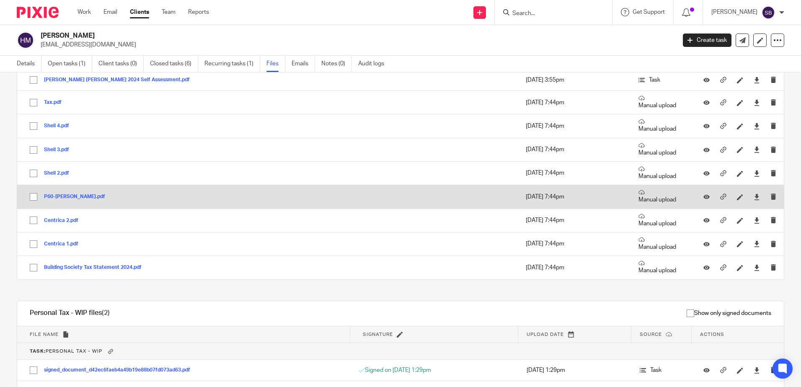
click at [81, 198] on button "P60-Helen Maddison.pdf" at bounding box center [77, 197] width 67 height 6
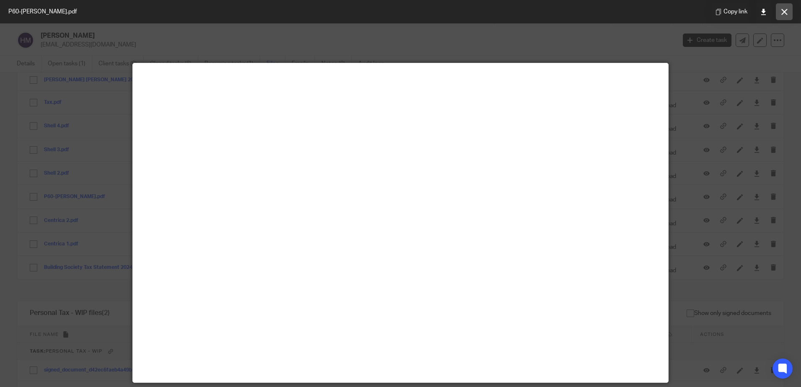
click at [785, 14] on icon at bounding box center [784, 12] width 6 height 6
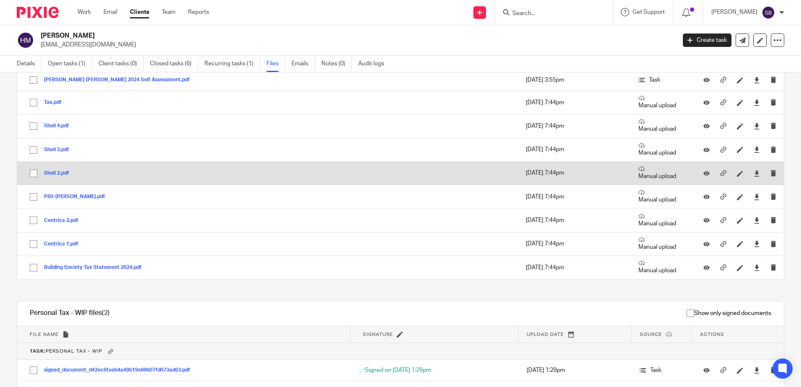
click at [60, 170] on button "Shell 2.pdf" at bounding box center [59, 173] width 31 height 6
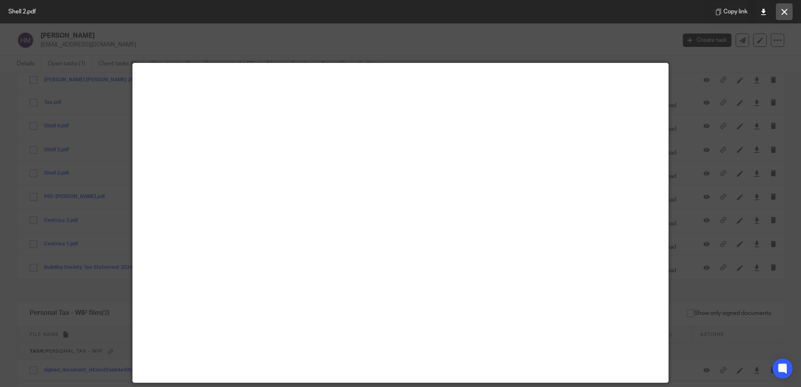
click at [779, 10] on button at bounding box center [784, 11] width 17 height 17
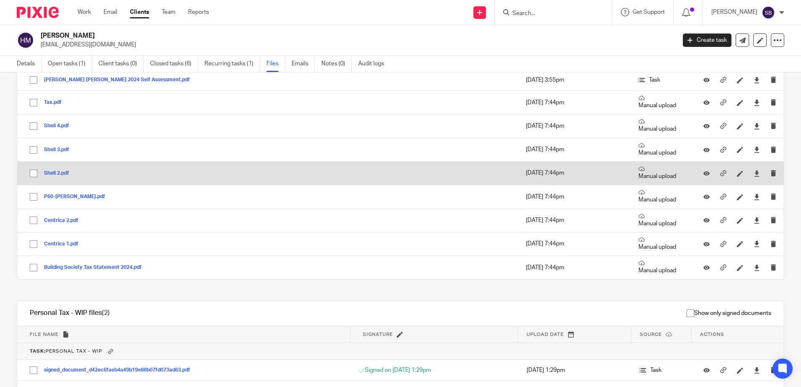
click at [56, 173] on button "Shell 2.pdf" at bounding box center [59, 173] width 31 height 6
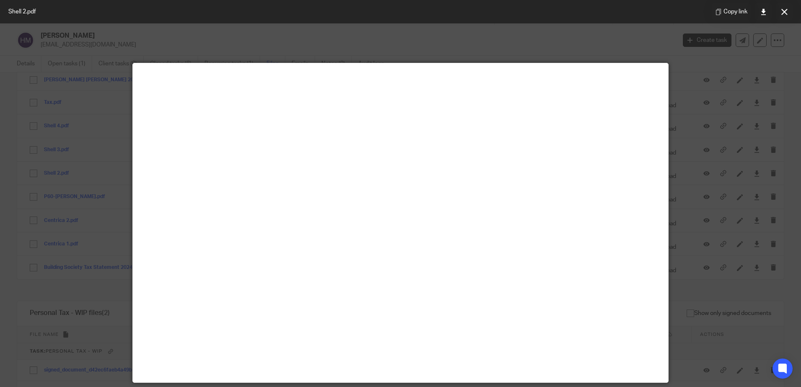
click at [777, 18] on button at bounding box center [784, 11] width 17 height 17
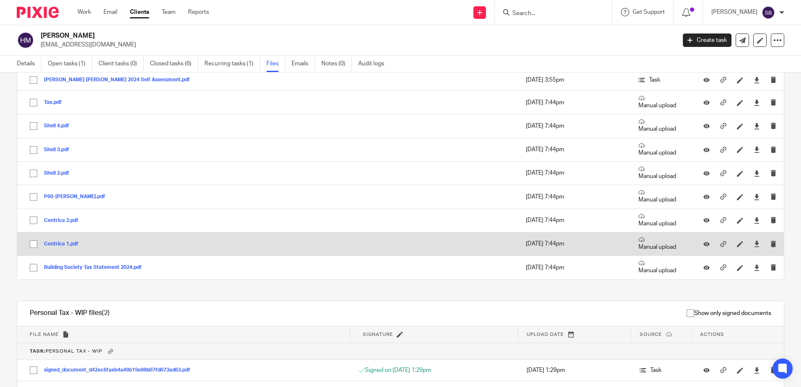
click at [73, 245] on button "Centrica 1.pdf" at bounding box center [64, 244] width 41 height 6
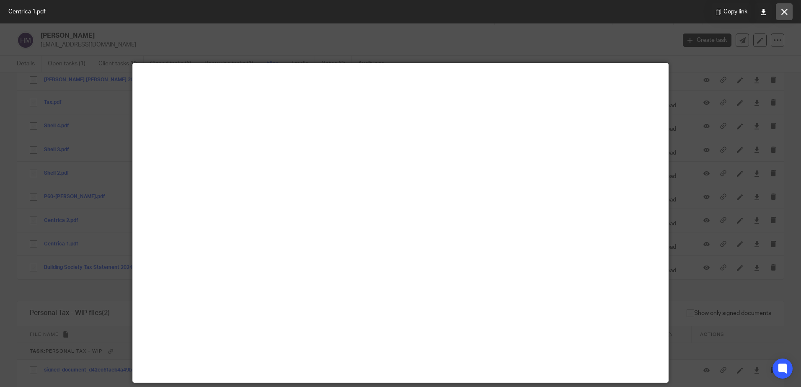
click at [779, 10] on button at bounding box center [784, 11] width 17 height 17
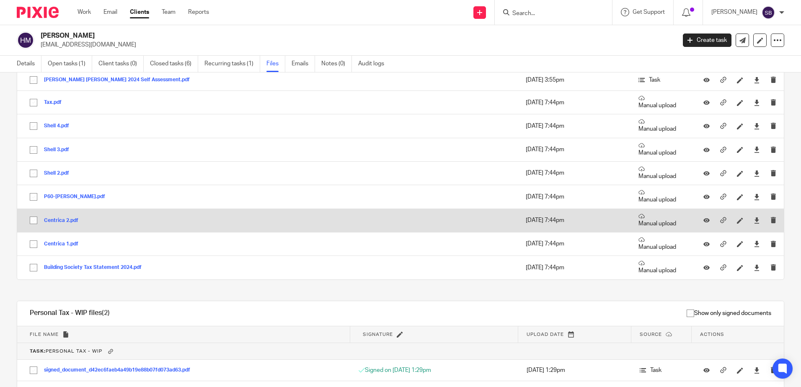
click at [64, 219] on button "Centrica 2.pdf" at bounding box center [64, 221] width 41 height 6
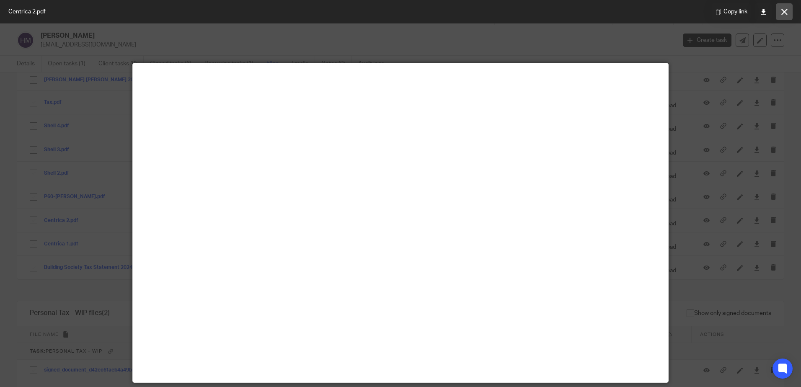
click at [780, 16] on button at bounding box center [784, 11] width 17 height 17
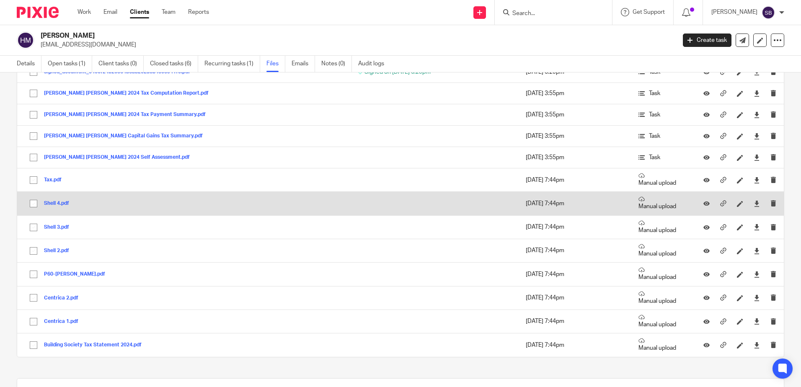
scroll to position [516, 0]
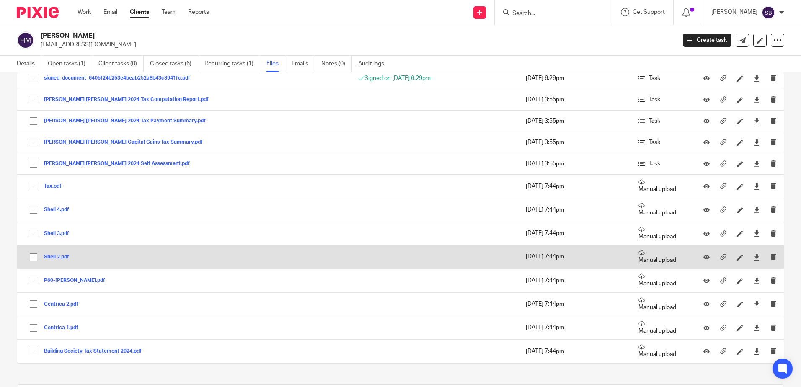
click at [61, 256] on button "Shell 2.pdf" at bounding box center [59, 257] width 31 height 6
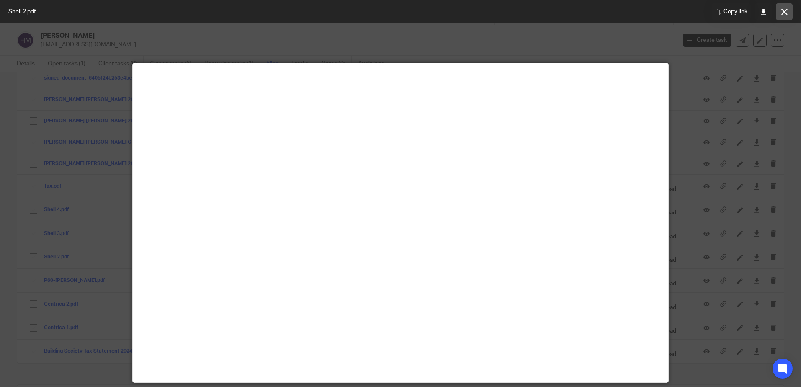
click at [777, 18] on button at bounding box center [784, 11] width 17 height 17
click at [777, 18] on div "[PERSON_NAME]" at bounding box center [747, 12] width 73 height 13
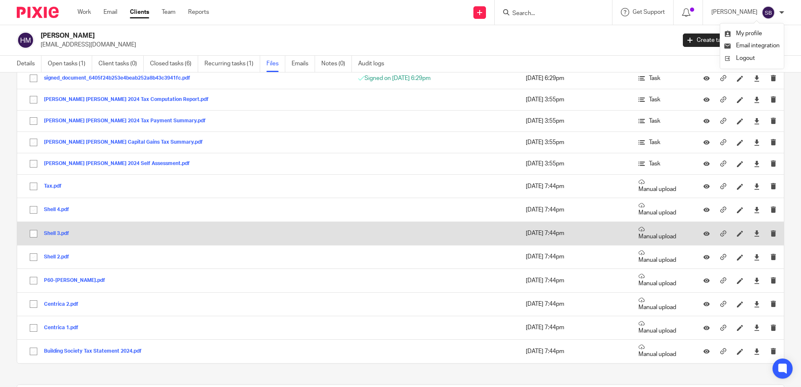
click at [54, 232] on button "Shell 3.pdf" at bounding box center [59, 234] width 31 height 6
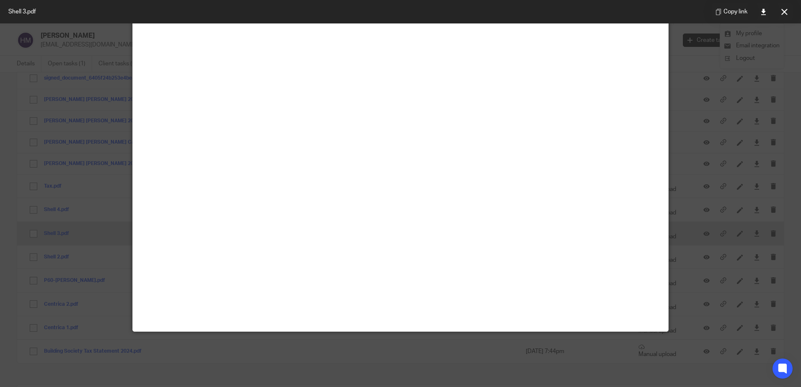
scroll to position [59, 0]
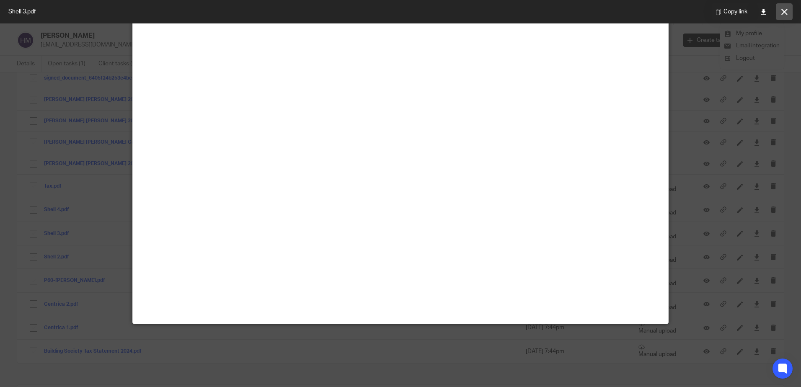
click at [787, 15] on button at bounding box center [784, 11] width 17 height 17
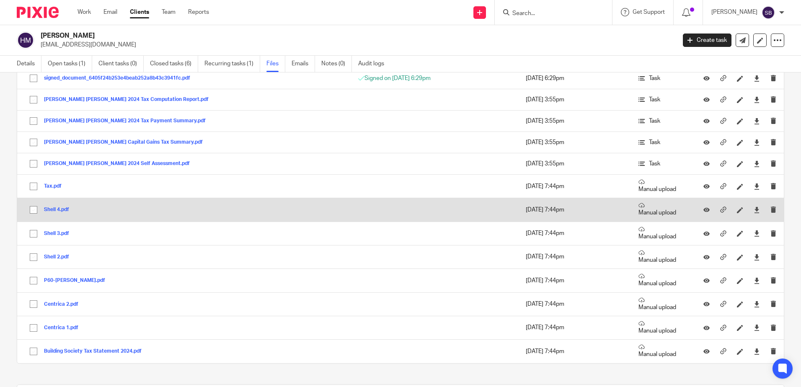
click at [63, 210] on button "Shell 4.pdf" at bounding box center [59, 210] width 31 height 6
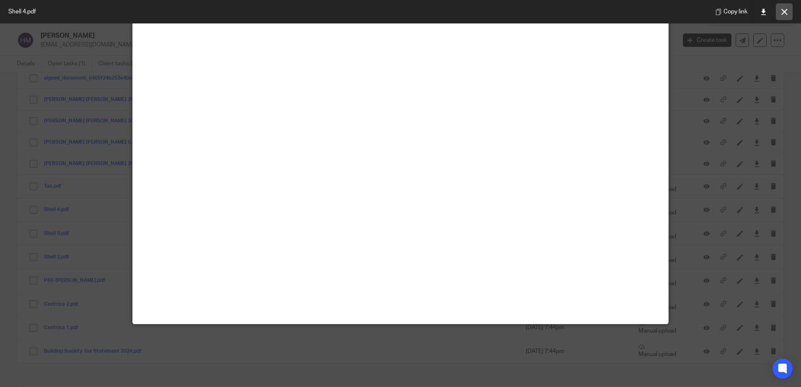
click at [784, 15] on icon at bounding box center [784, 12] width 6 height 6
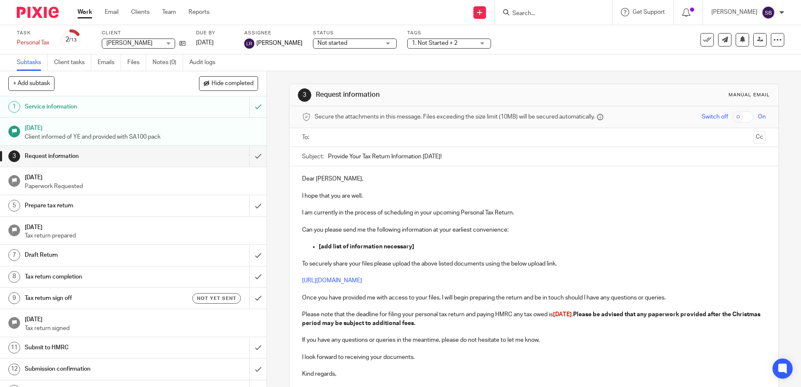
drag, startPoint x: 0, startPoint y: 0, endPoint x: 84, endPoint y: 12, distance: 84.6
click at [84, 12] on link "Work" at bounding box center [84, 12] width 15 height 8
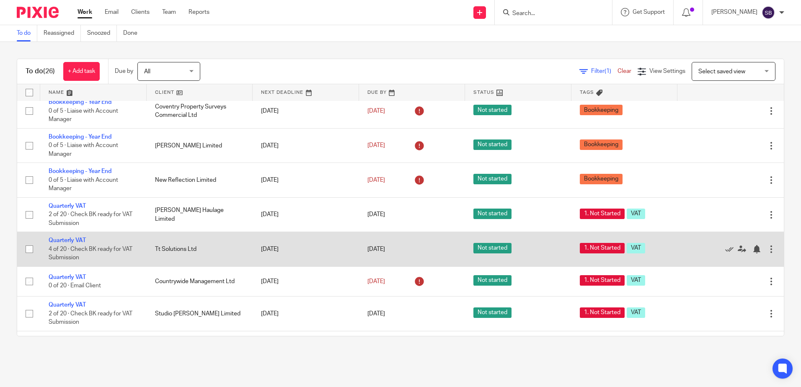
scroll to position [84, 0]
